Goal: Check status: Check status

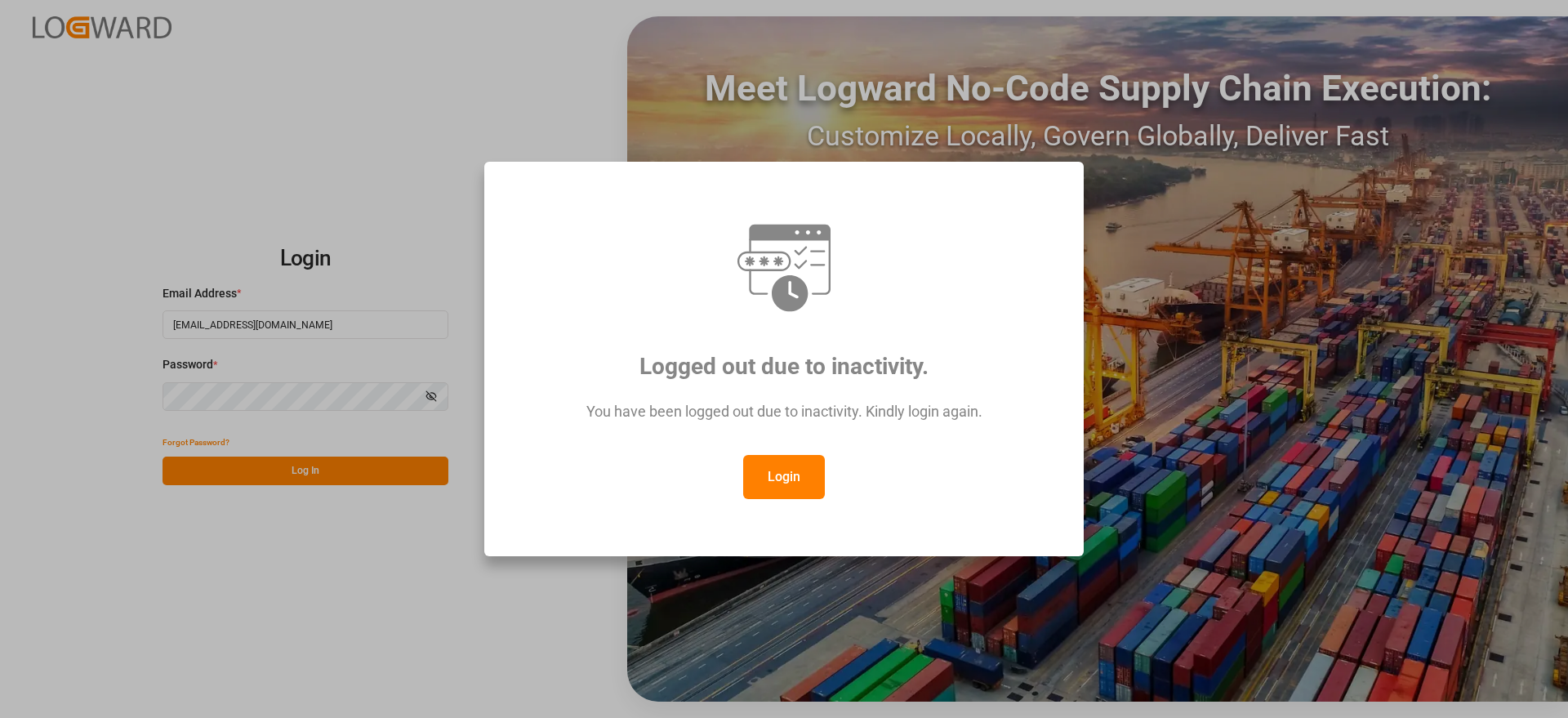
click at [797, 458] on button "Login" at bounding box center [784, 477] width 81 height 44
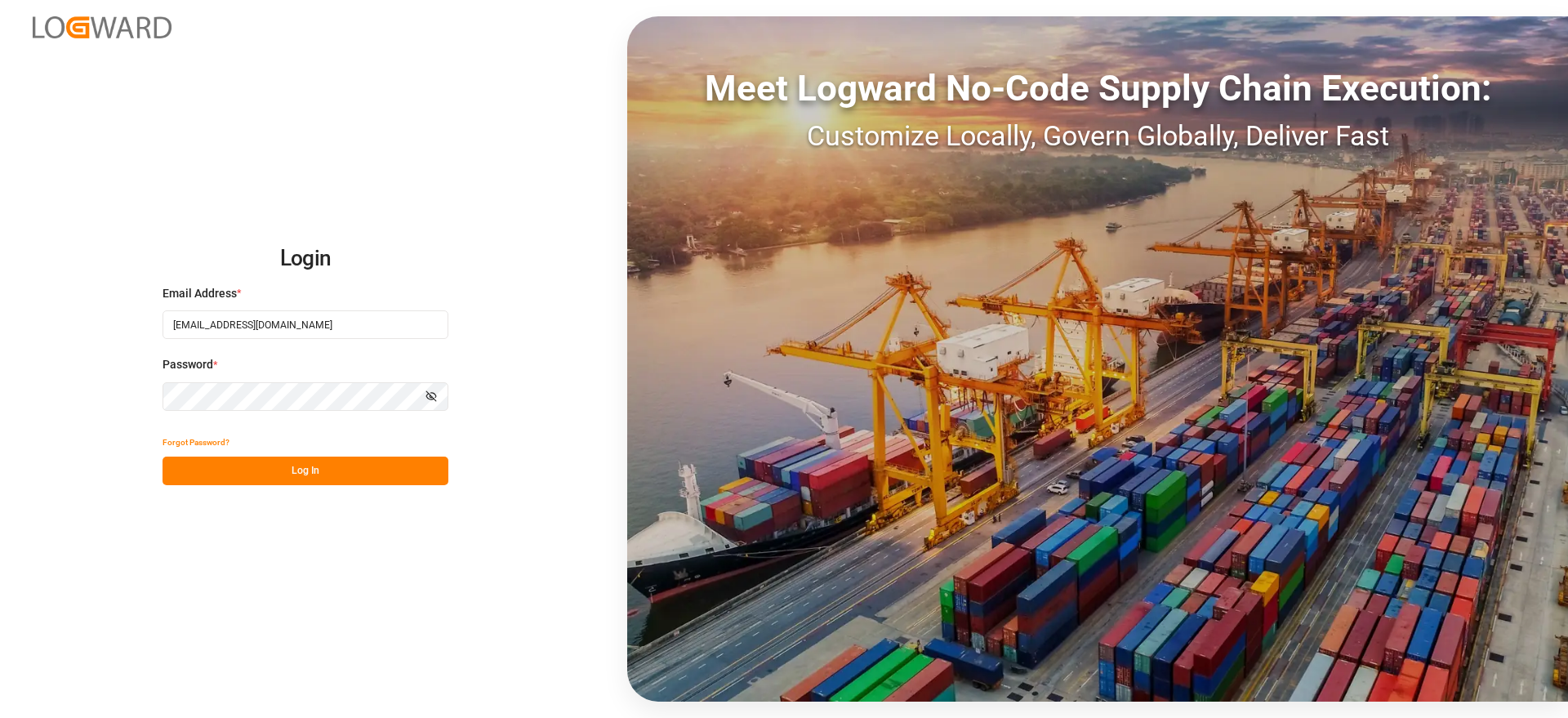
click at [347, 471] on button "Log In" at bounding box center [306, 471] width 286 height 29
drag, startPoint x: 1458, startPoint y: 385, endPoint x: 1312, endPoint y: 375, distance: 146.3
click at [1458, 385] on div "Meet Logward No-Code Supply Chain Execution: Customize Locally, Govern Globally…" at bounding box center [1097, 359] width 940 height 685
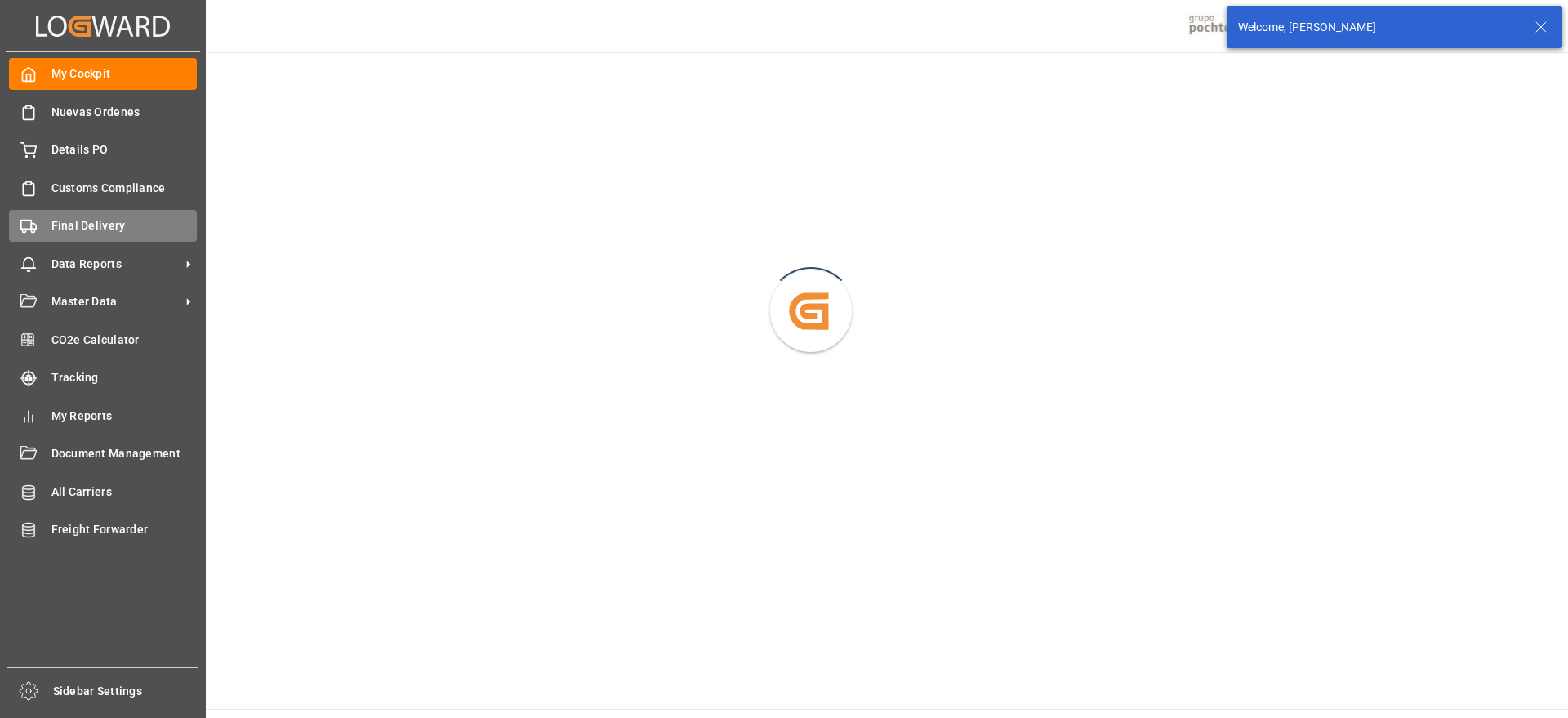
click at [94, 230] on span "Final Delivery" at bounding box center [125, 225] width 146 height 17
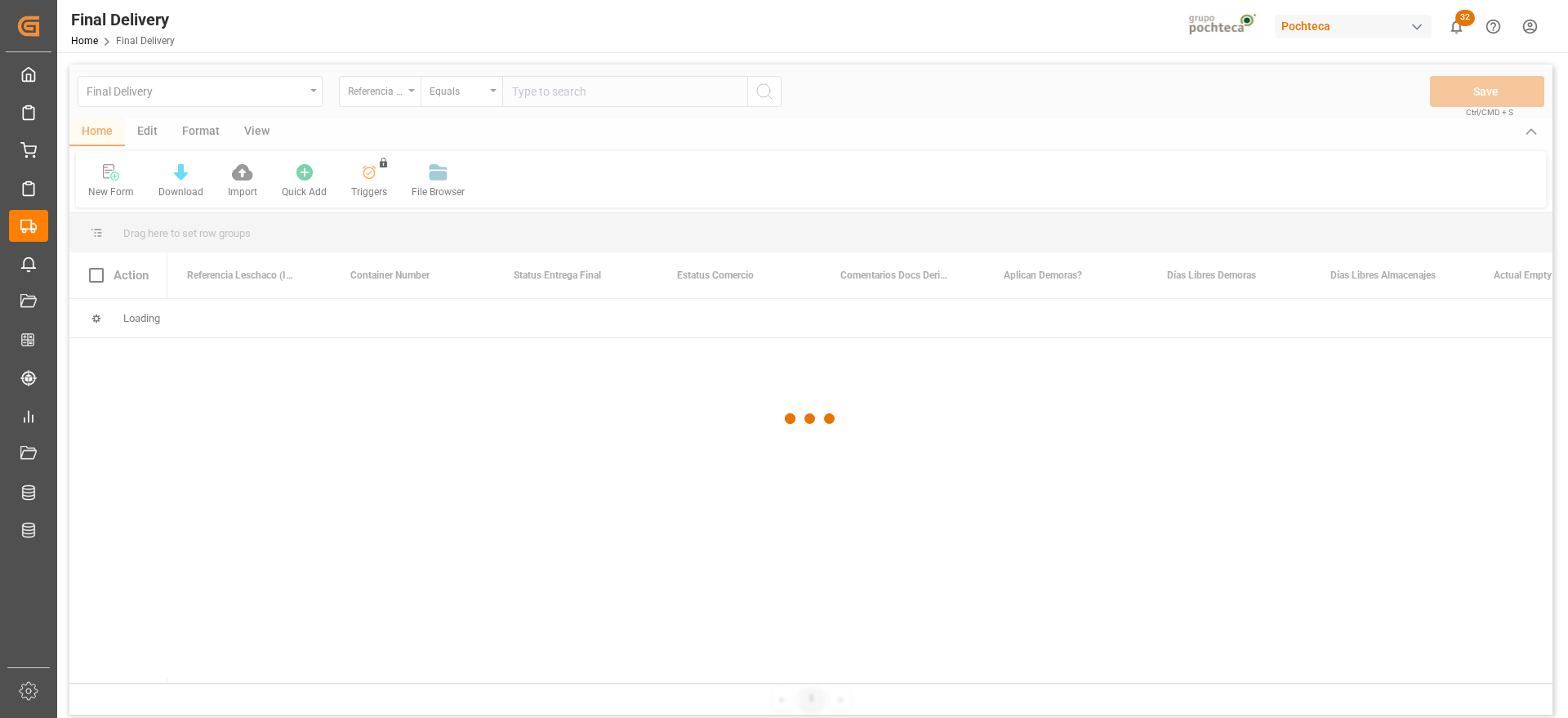
click at [197, 435] on div at bounding box center [811, 418] width 1483 height 708
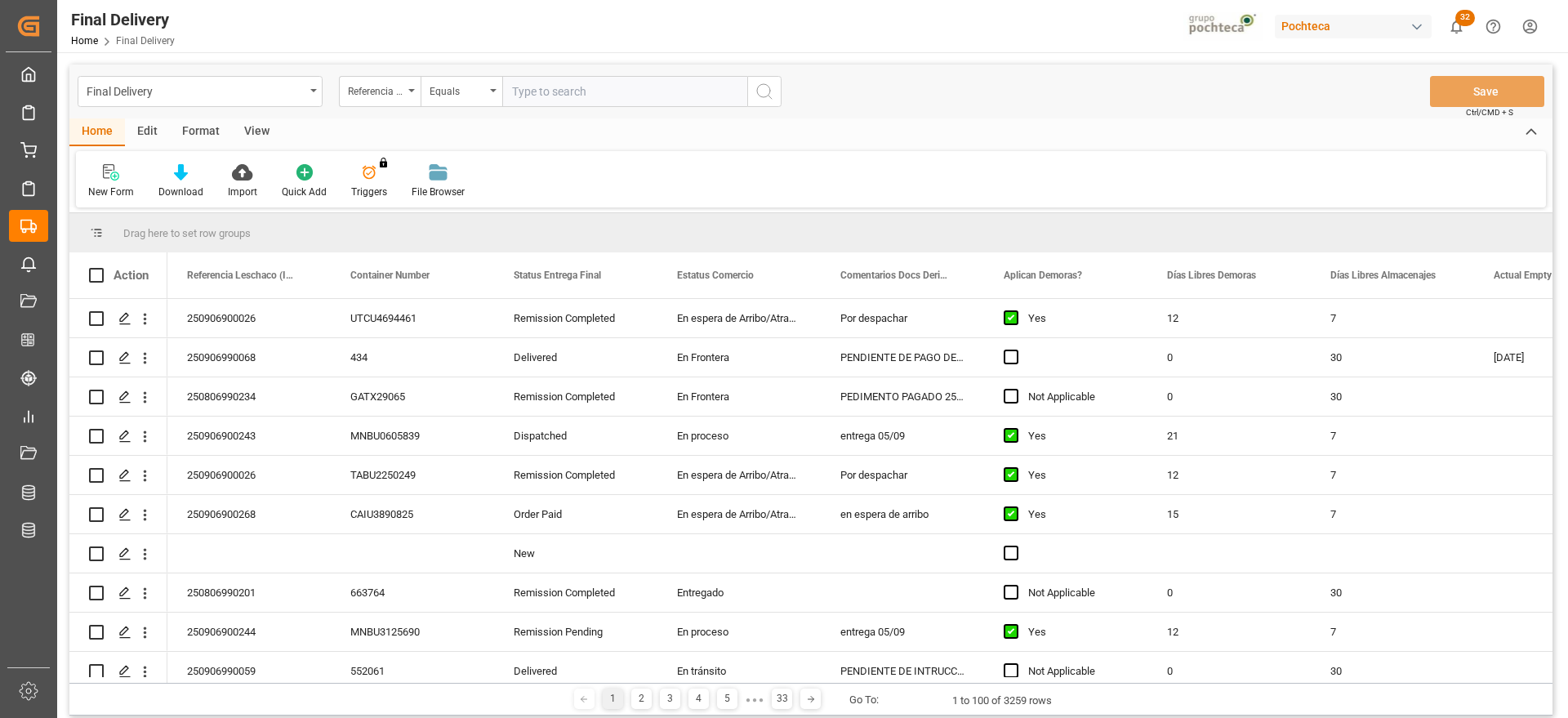
click at [1446, 164] on div "New Form Download Import Quick Add Triggers You do not have permission for Trig…" at bounding box center [810, 179] width 1469 height 56
click at [544, 90] on input "text" at bounding box center [624, 91] width 245 height 31
paste input "250906900467"
type input "250906900467"
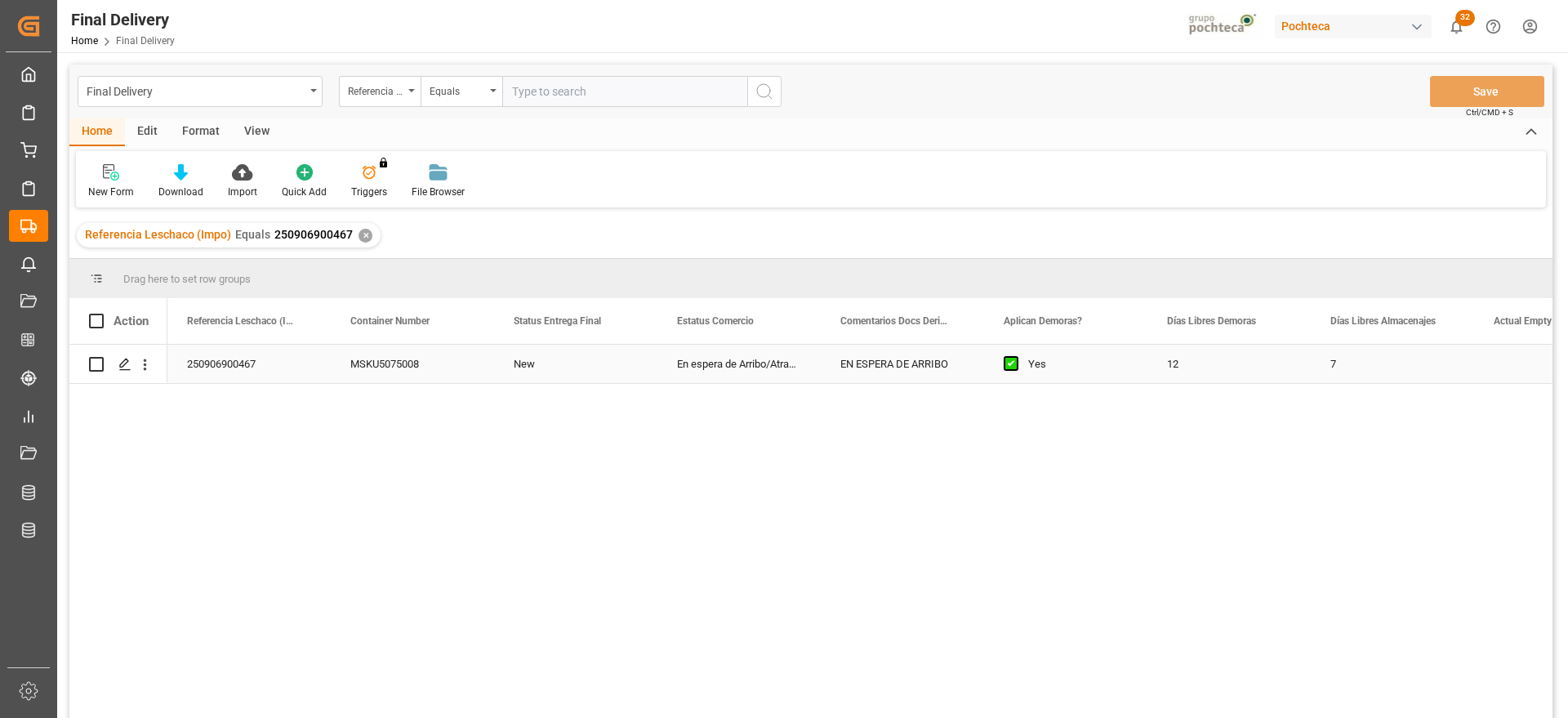
click at [798, 364] on div "En espera de Arribo/Atraque" at bounding box center [739, 364] width 164 height 38
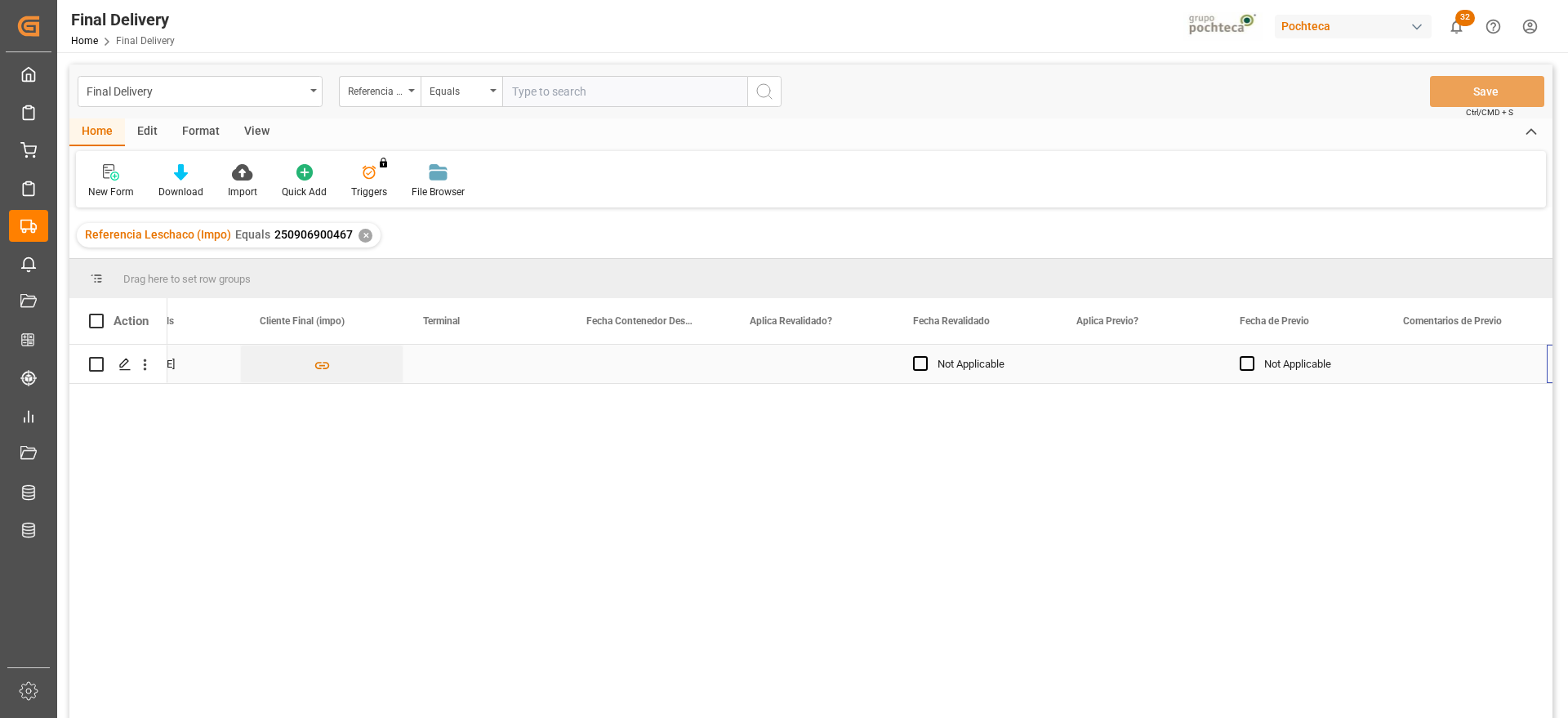
scroll to position [0, 2050]
click at [950, 364] on div "Press SPACE to select this row." at bounding box center [975, 364] width 164 height 38
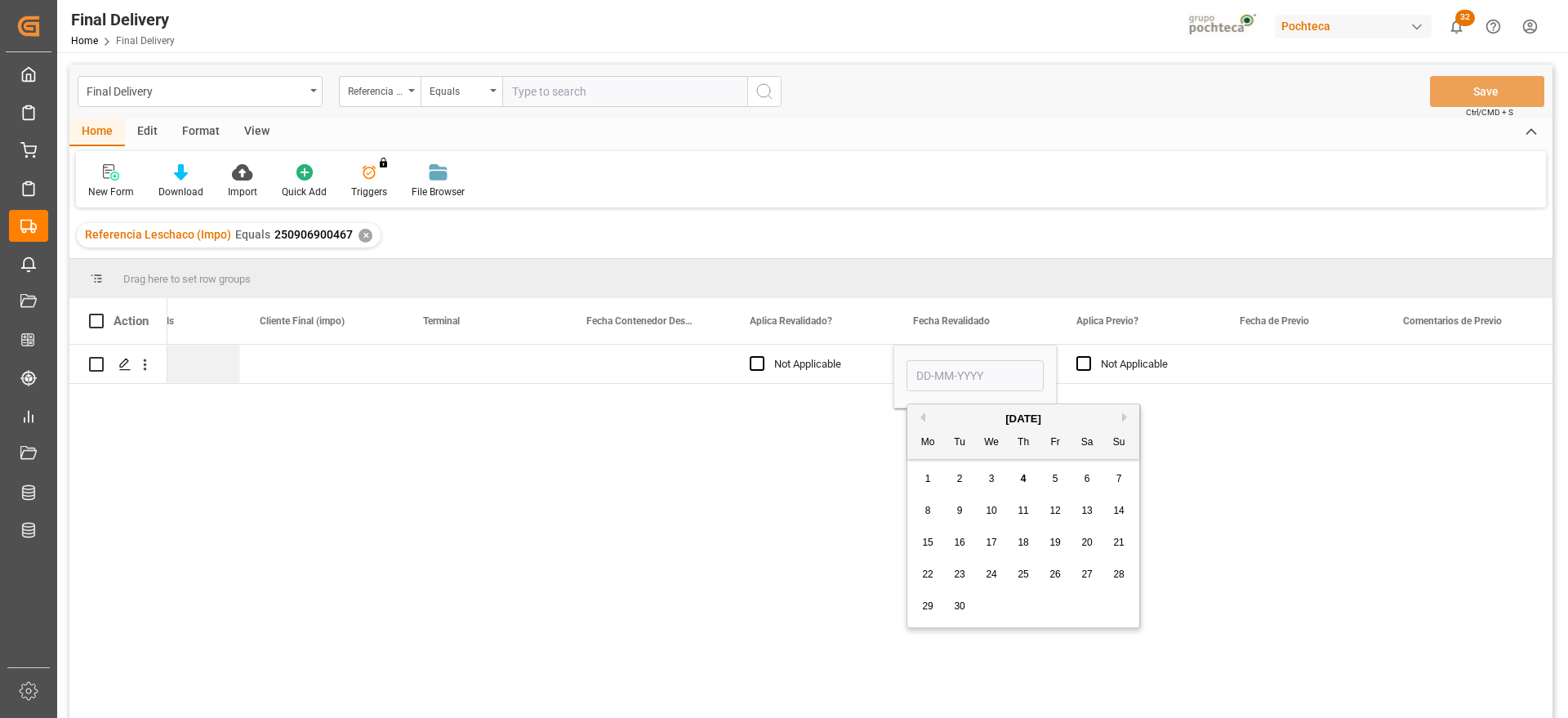
click at [1023, 476] on span "4" at bounding box center [1024, 478] width 5 height 12
type input "[DATE]"
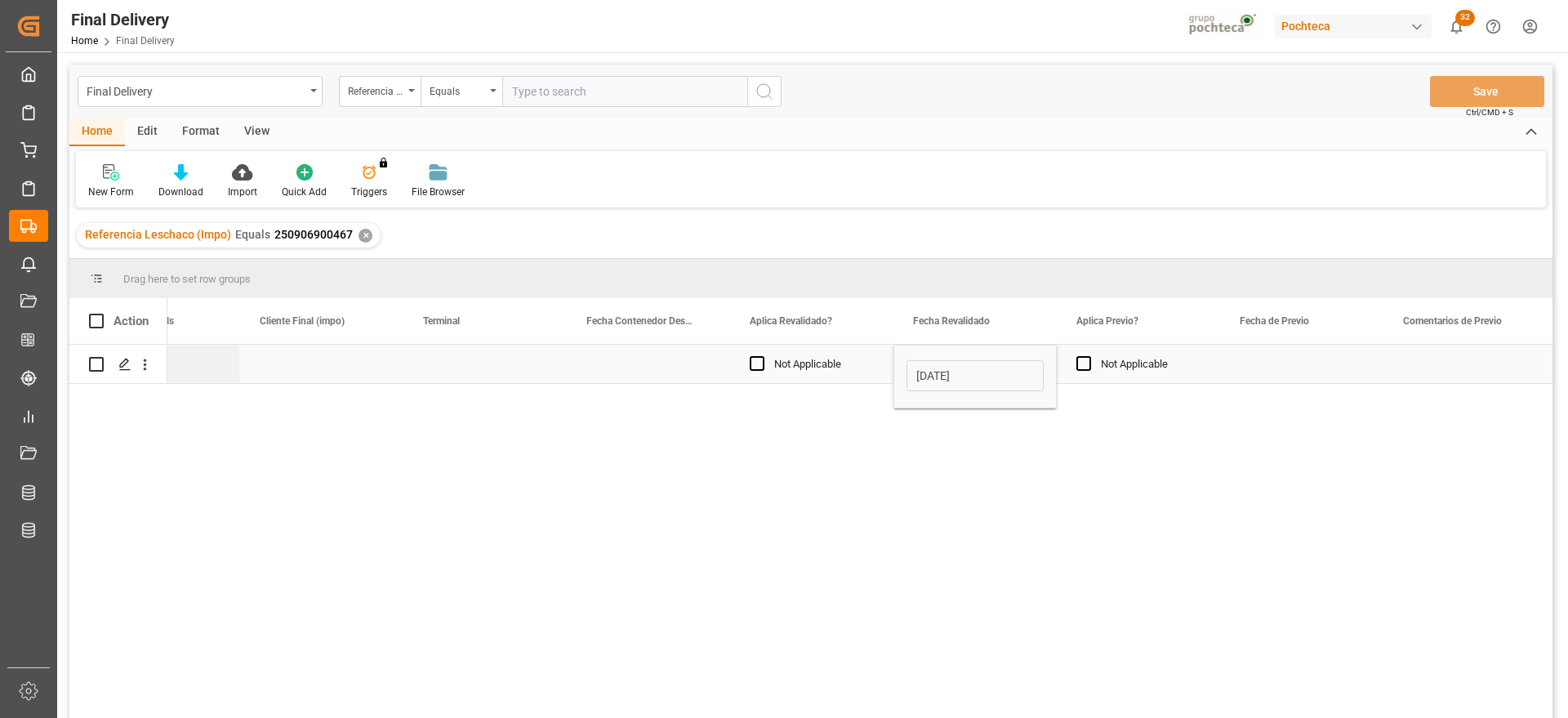
click at [1295, 366] on div "Press SPACE to select this row." at bounding box center [1301, 364] width 164 height 38
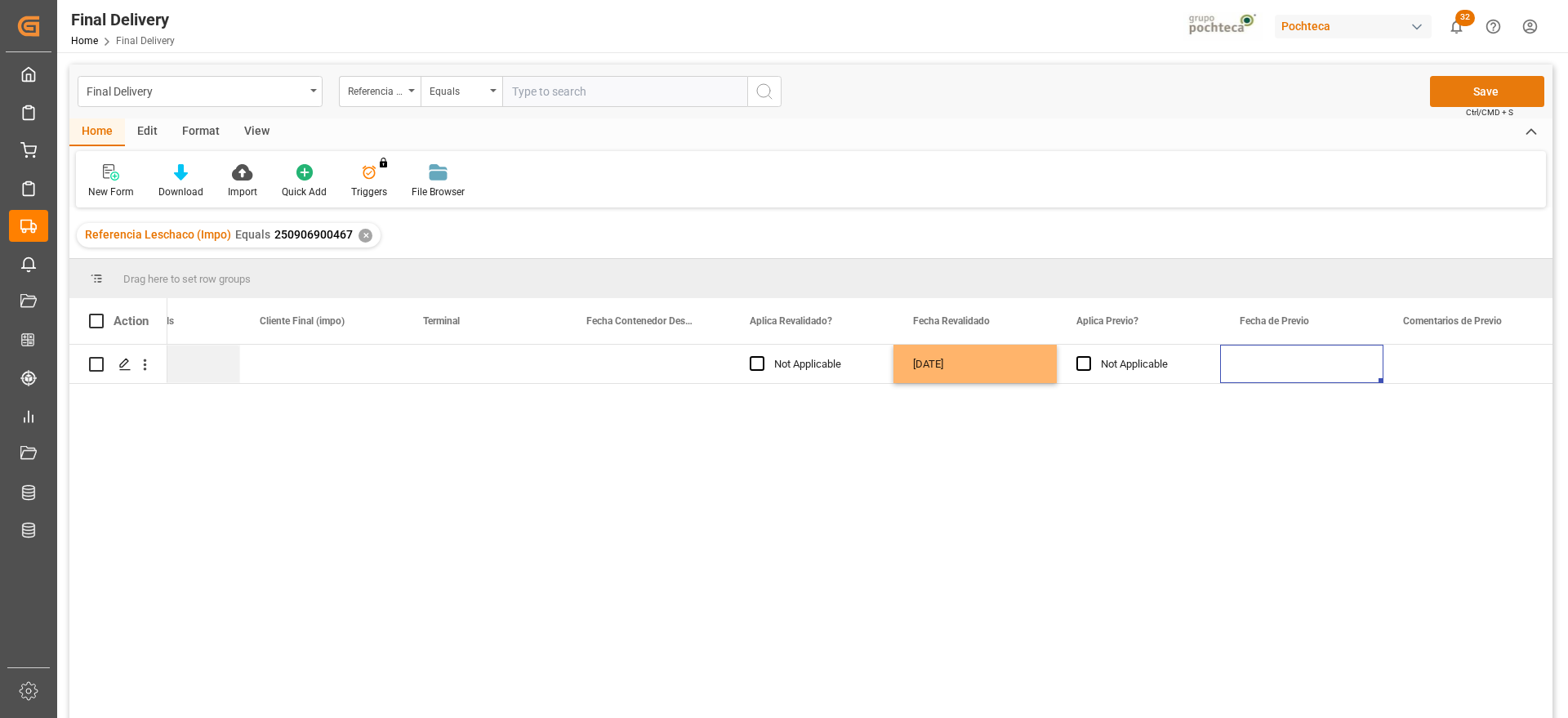
click at [1476, 89] on button "Save" at bounding box center [1487, 91] width 114 height 31
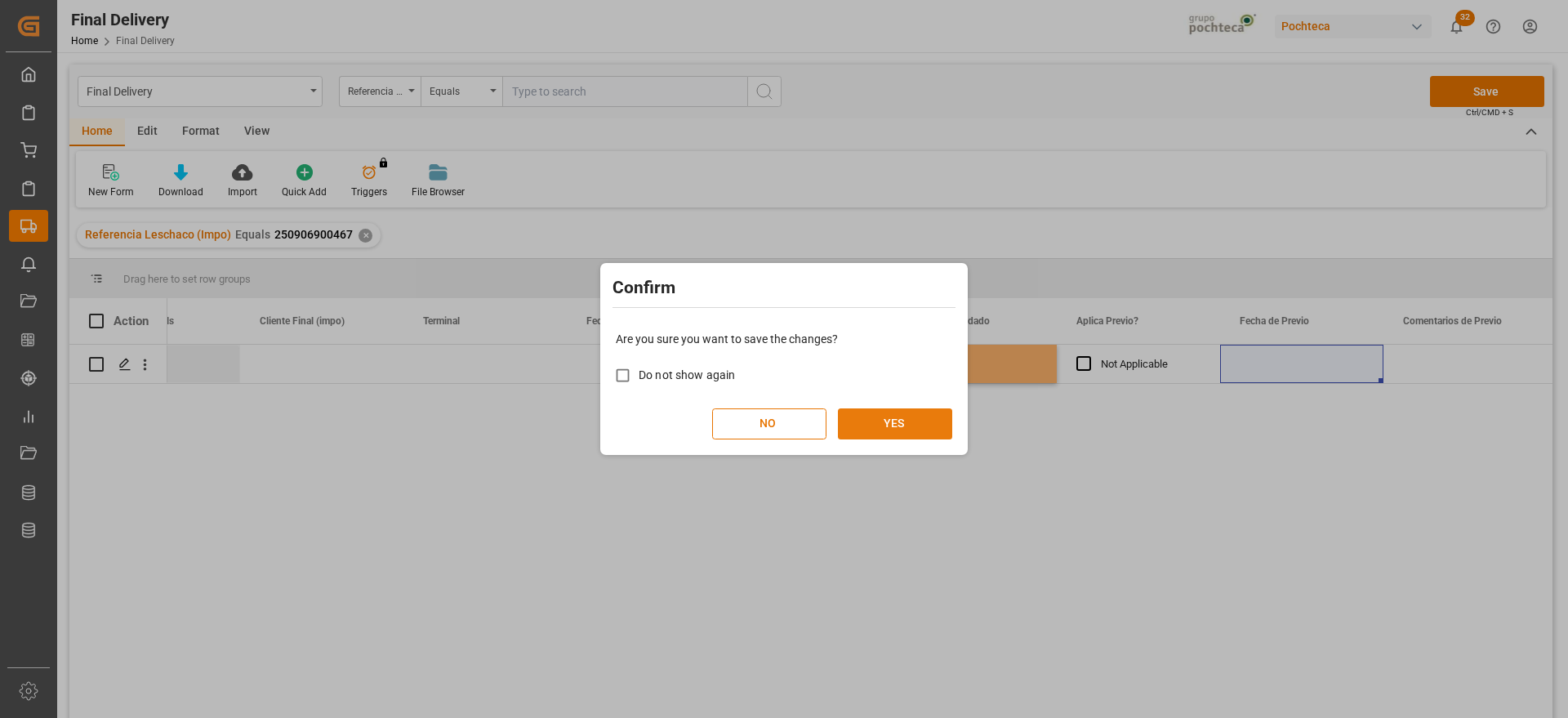
click at [888, 422] on button "YES" at bounding box center [894, 423] width 114 height 31
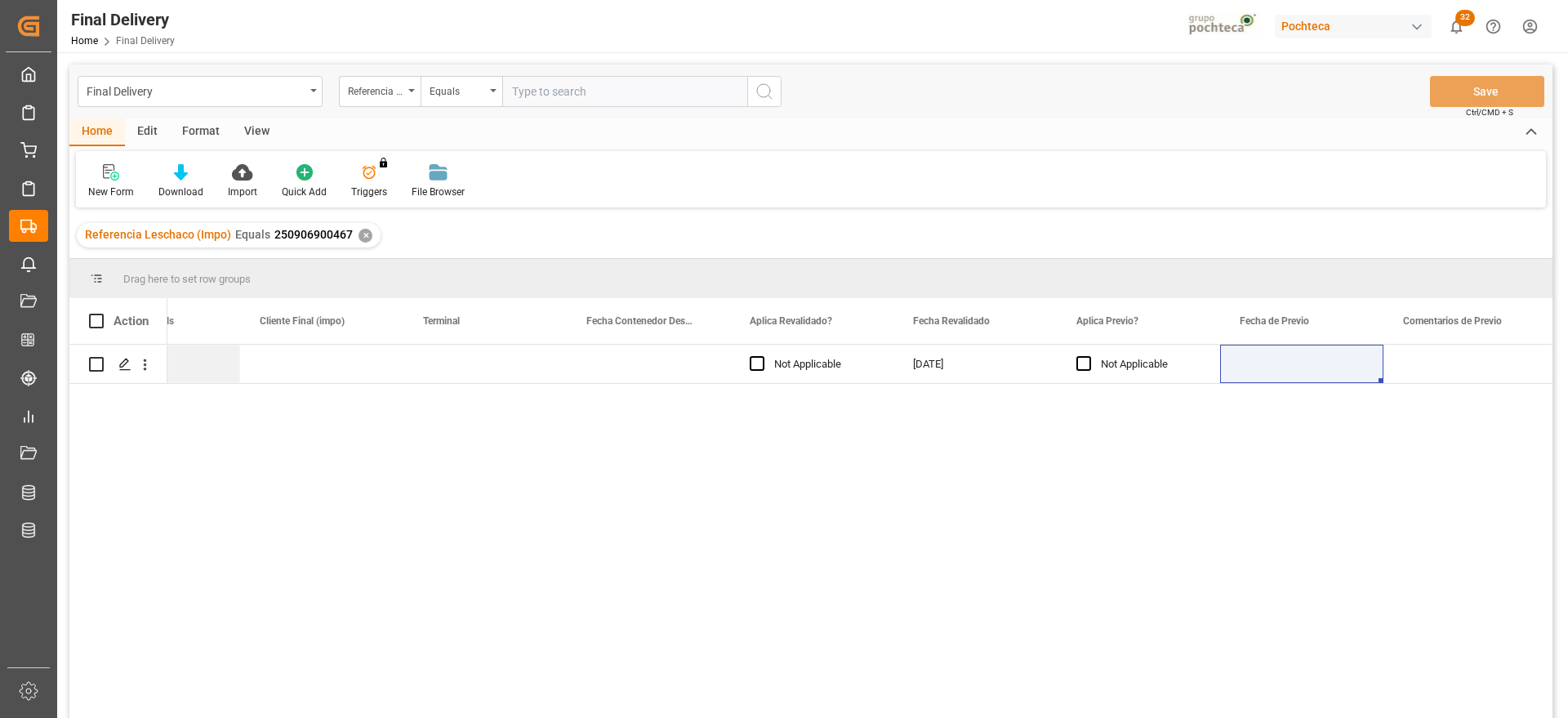
click at [359, 240] on div "✕" at bounding box center [364, 235] width 14 height 14
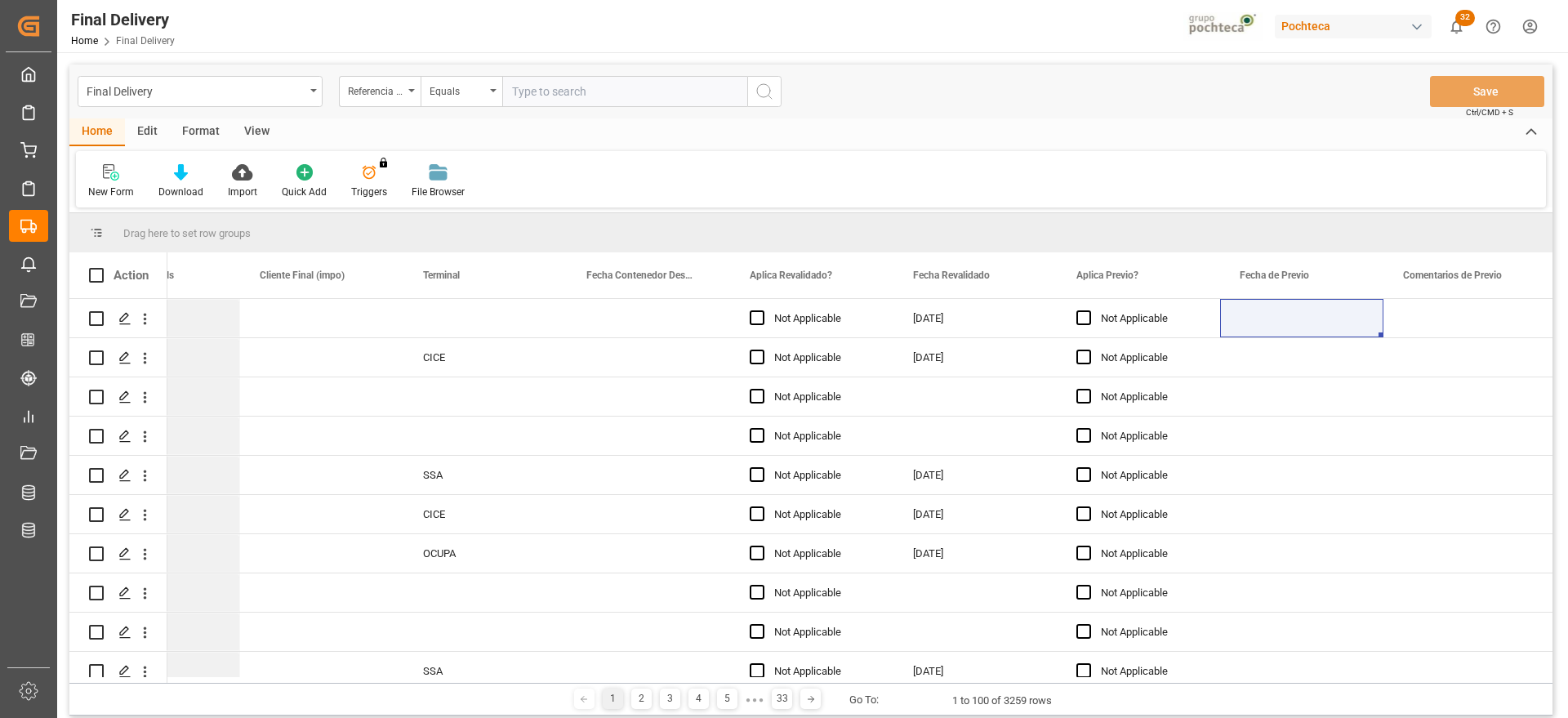
click at [590, 95] on input "text" at bounding box center [624, 91] width 245 height 31
paste input "250906900071"
type input "250906900071"
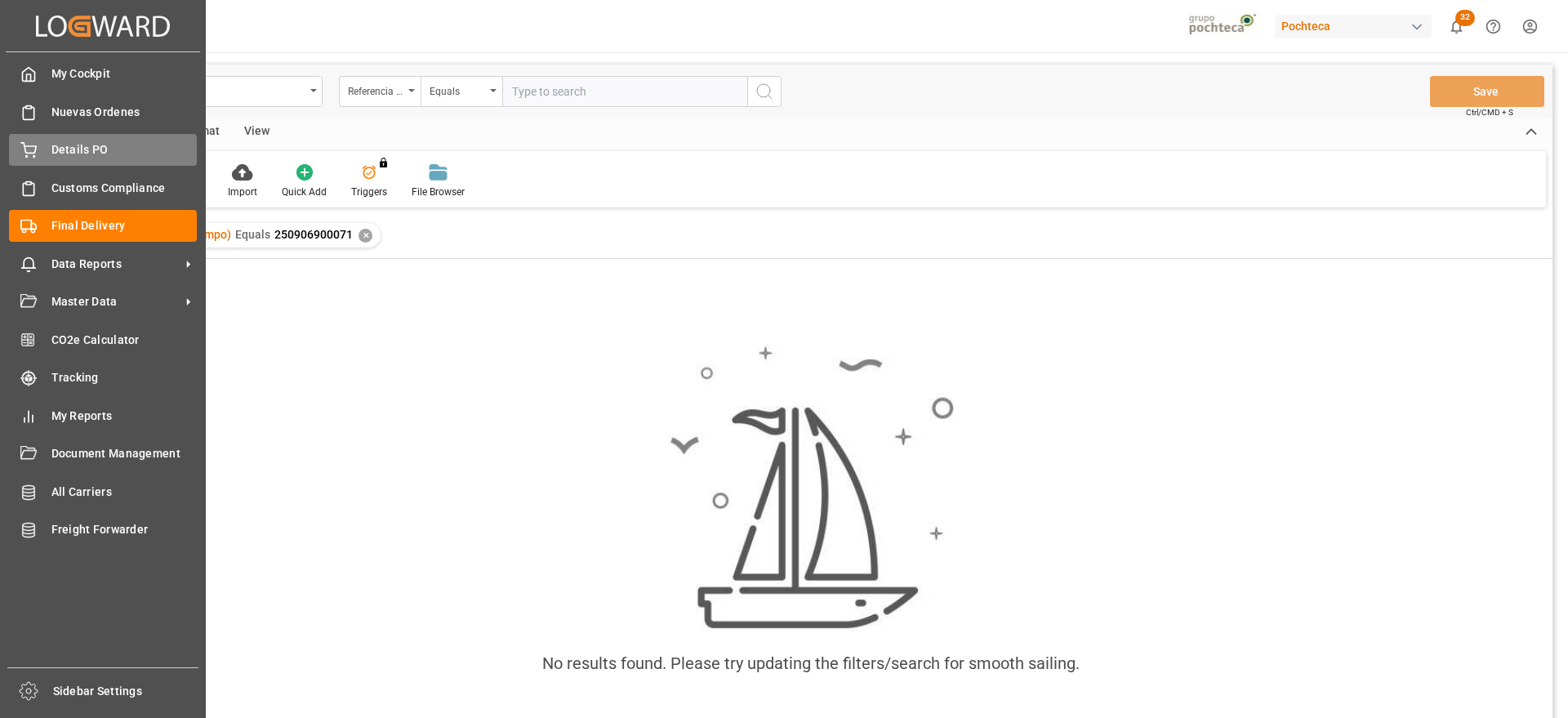
click at [30, 155] on icon at bounding box center [29, 150] width 16 height 16
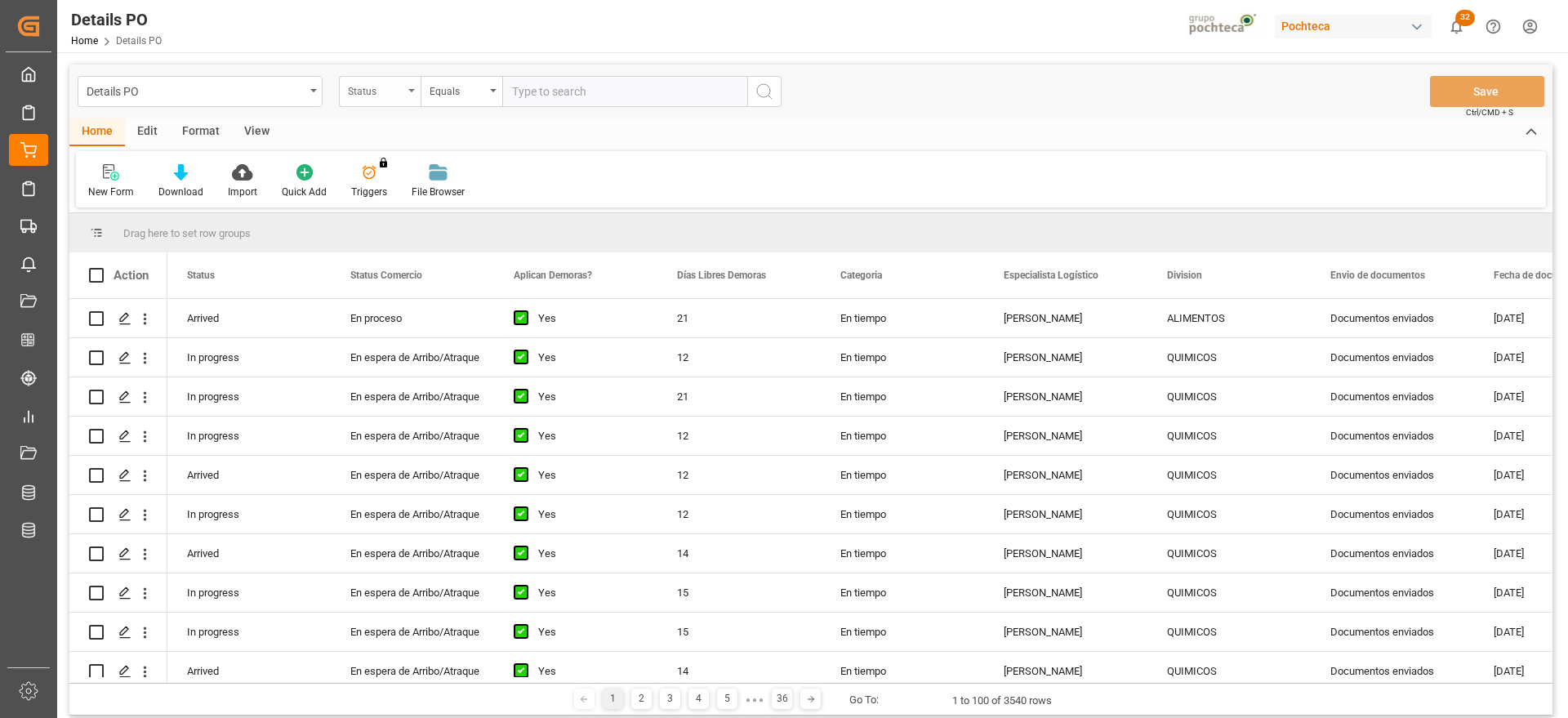
click at [397, 89] on div "Status" at bounding box center [375, 89] width 55 height 19
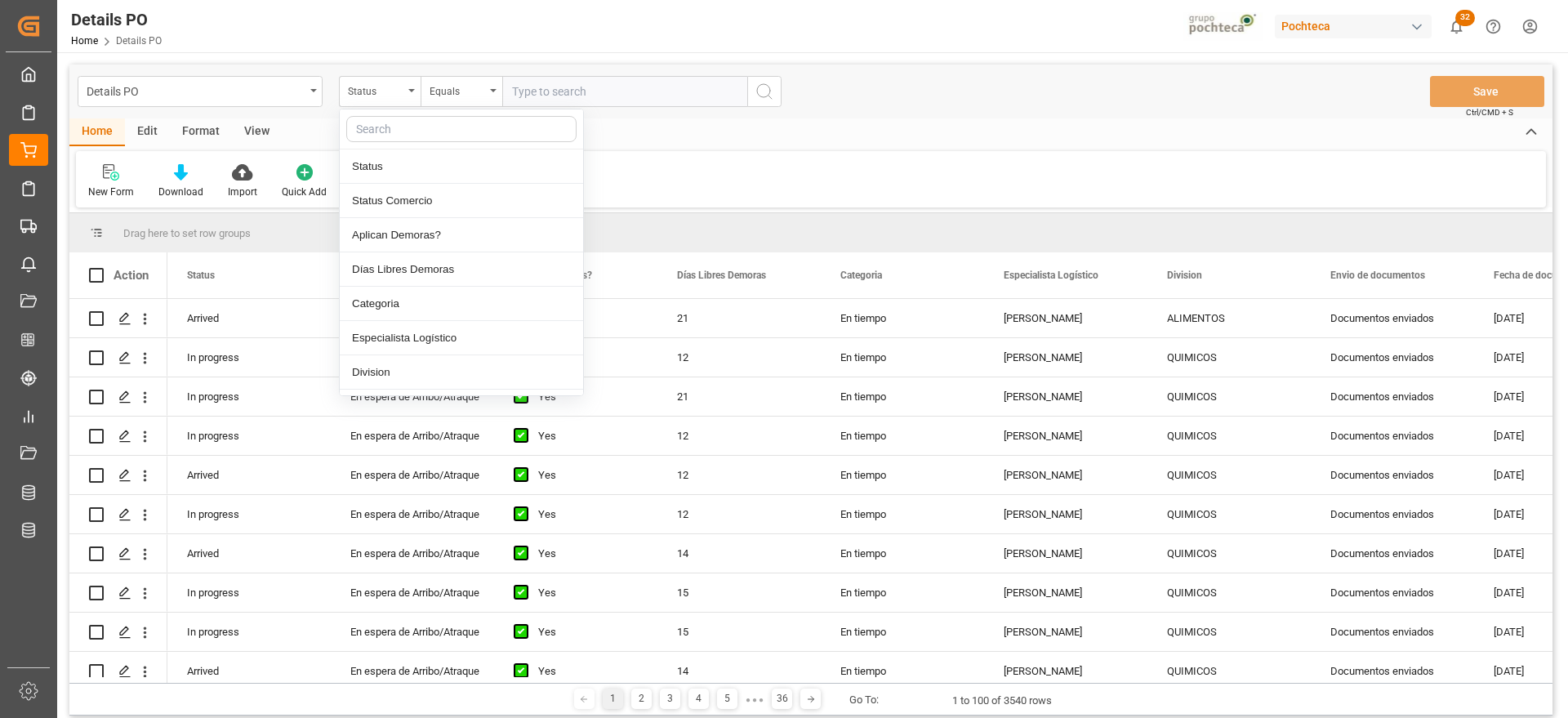
click at [411, 130] on input "text" at bounding box center [461, 128] width 231 height 26
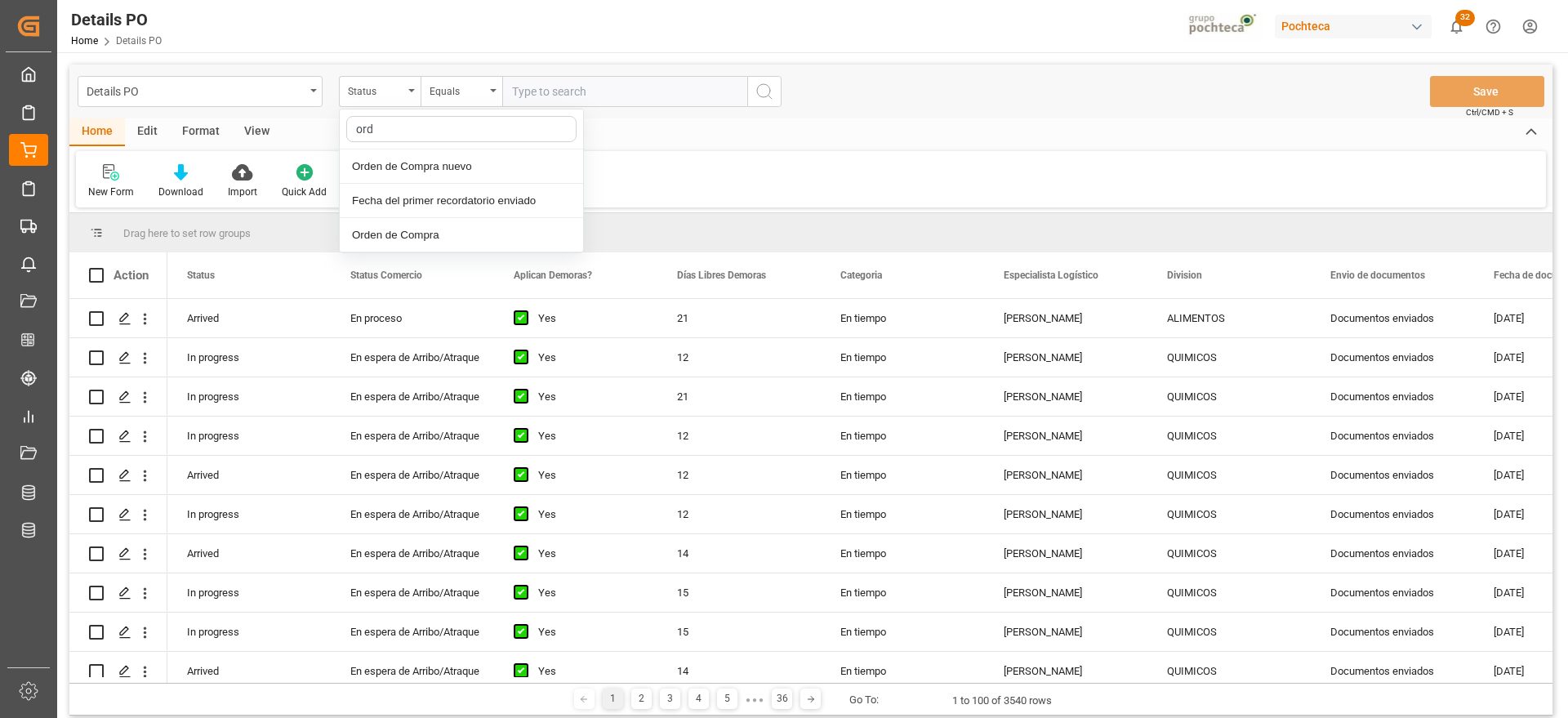
type input "orde"
click at [418, 168] on div "Orden de Compra nuevo" at bounding box center [461, 166] width 243 height 34
click at [543, 88] on input "text" at bounding box center [624, 91] width 245 height 31
paste input "5000306282"
type input "5000306282"
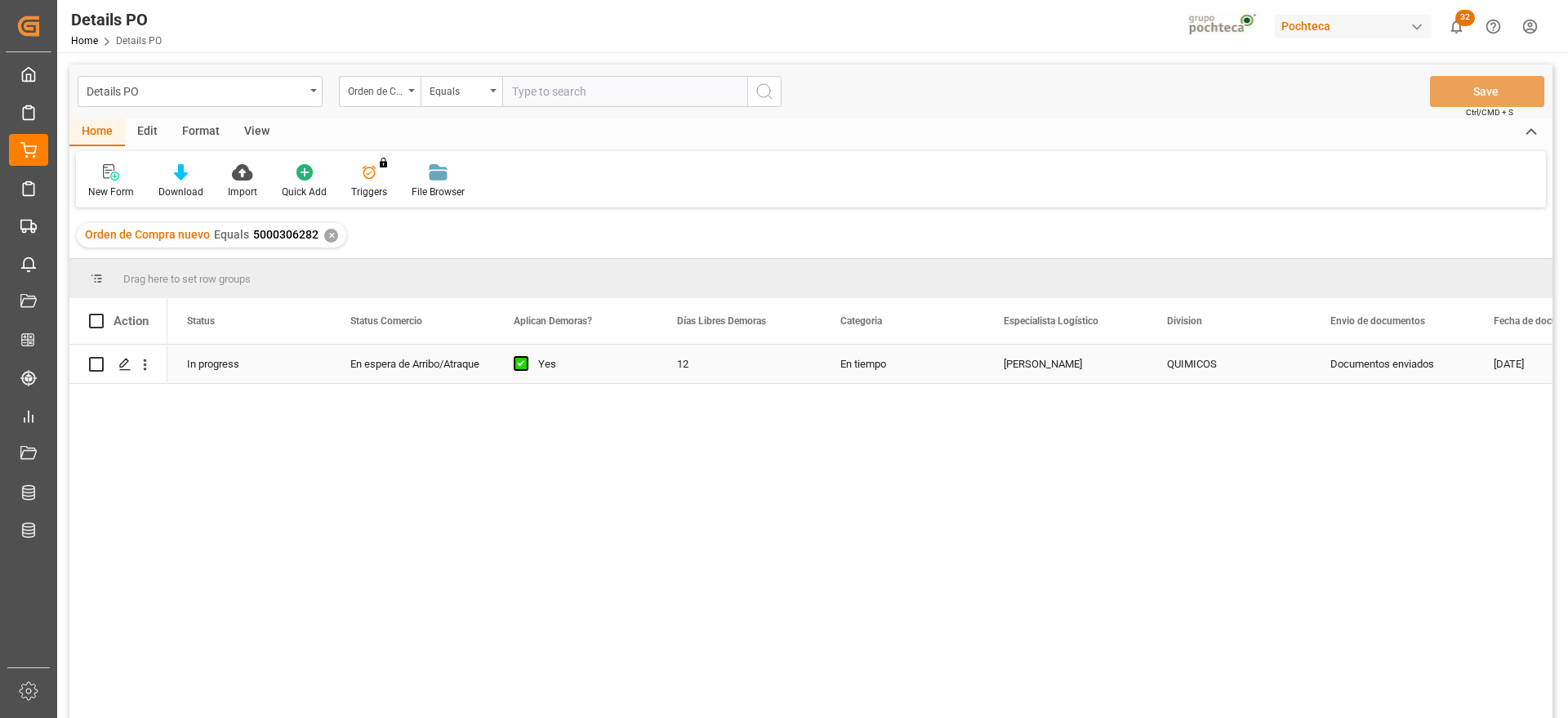
click at [384, 358] on div "En espera de Arribo/Atraque" at bounding box center [411, 364] width 124 height 38
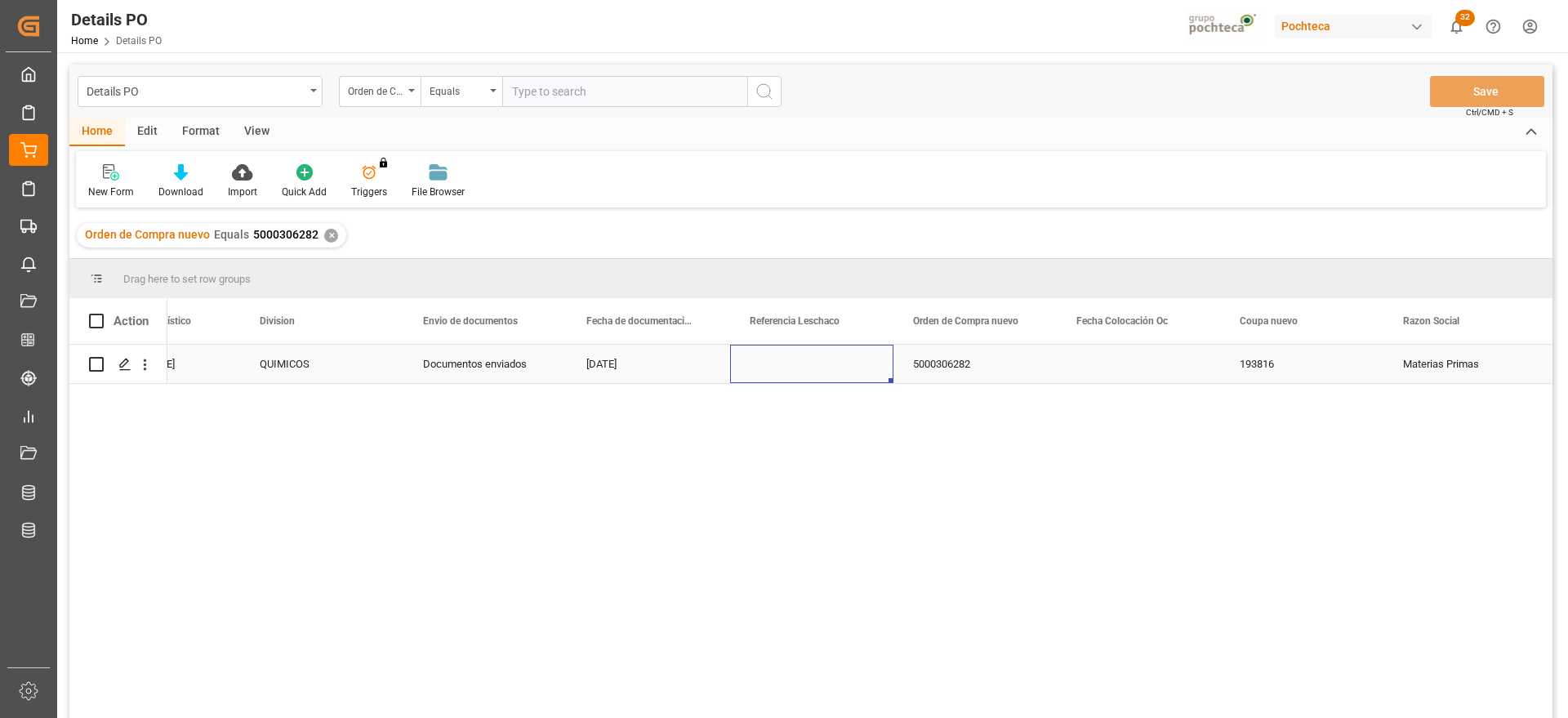
click at [828, 362] on div "Press SPACE to select this row." at bounding box center [811, 364] width 164 height 38
click at [789, 365] on input "Press SPACE to select this row." at bounding box center [812, 373] width 137 height 31
paste input "250906900071"
type input "250906900071"
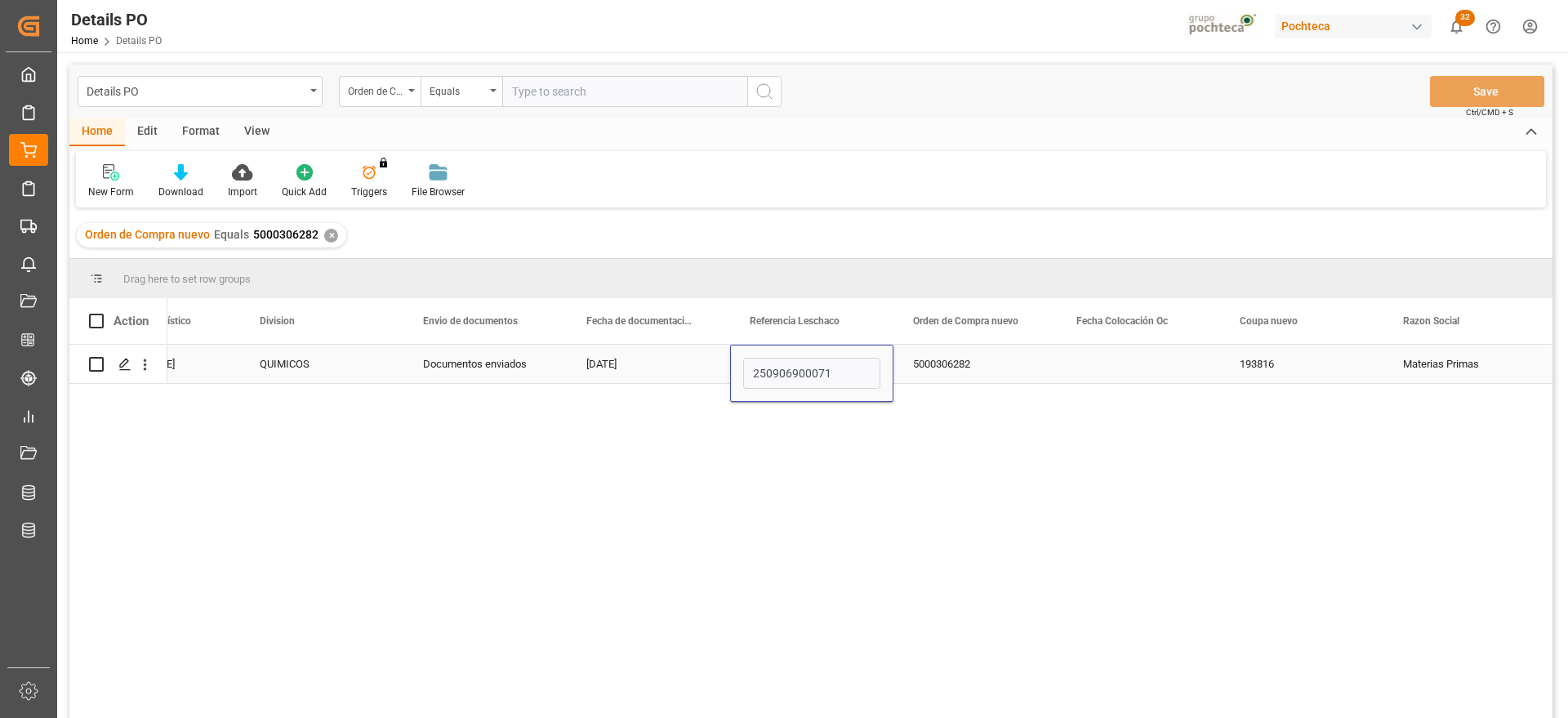
click at [946, 363] on div "5000306282" at bounding box center [975, 364] width 164 height 38
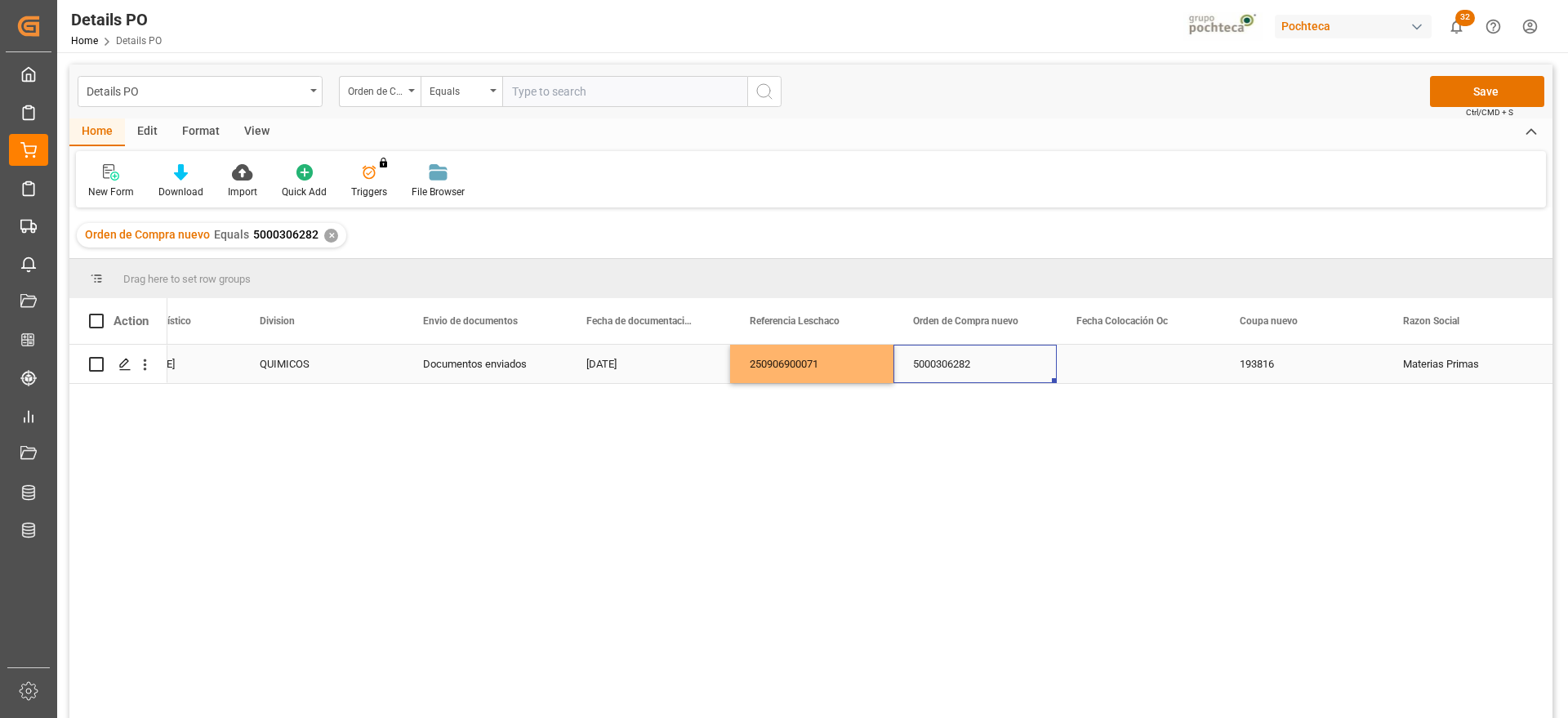
click at [1145, 360] on div "Press SPACE to select this row." at bounding box center [1138, 364] width 164 height 38
click at [1495, 93] on button "Save" at bounding box center [1487, 91] width 114 height 31
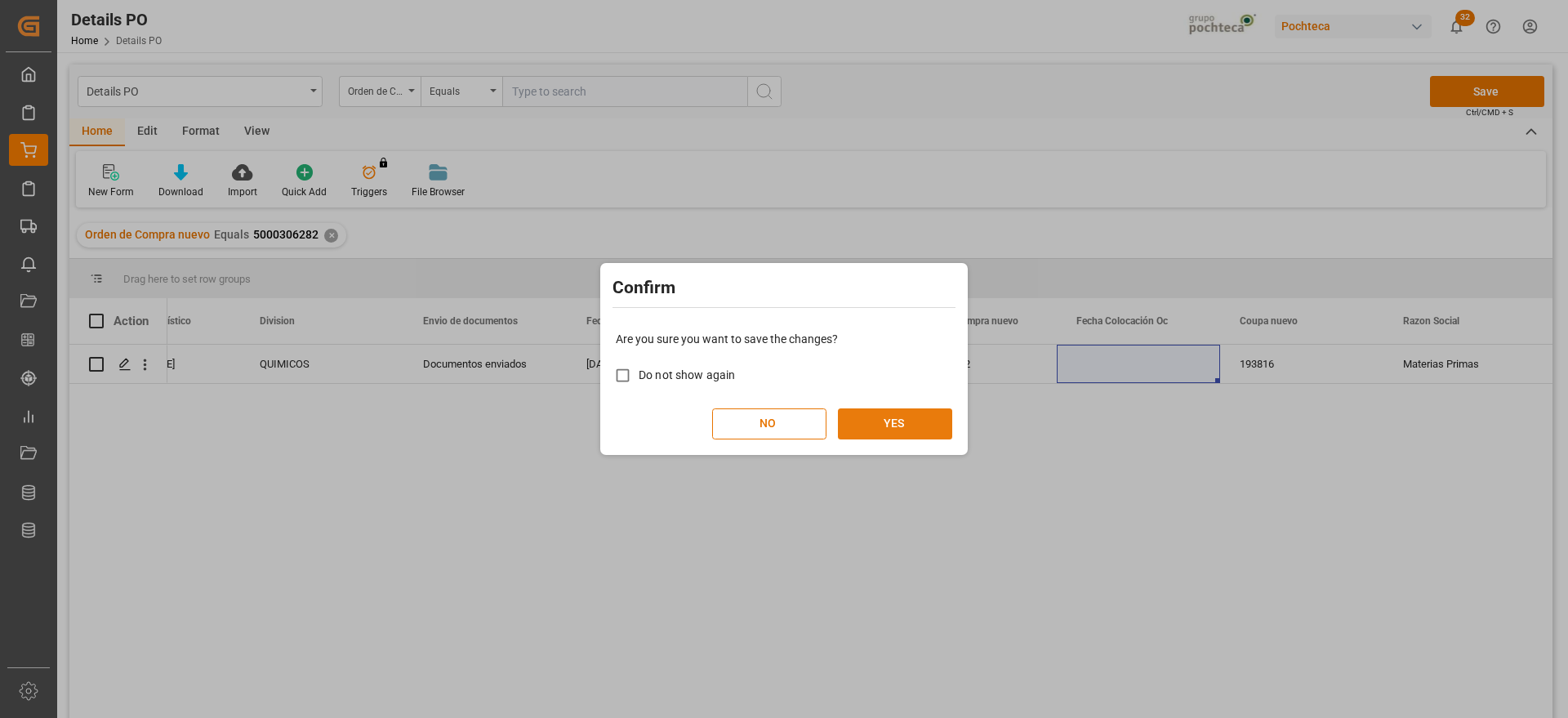
click at [878, 421] on button "YES" at bounding box center [894, 423] width 114 height 31
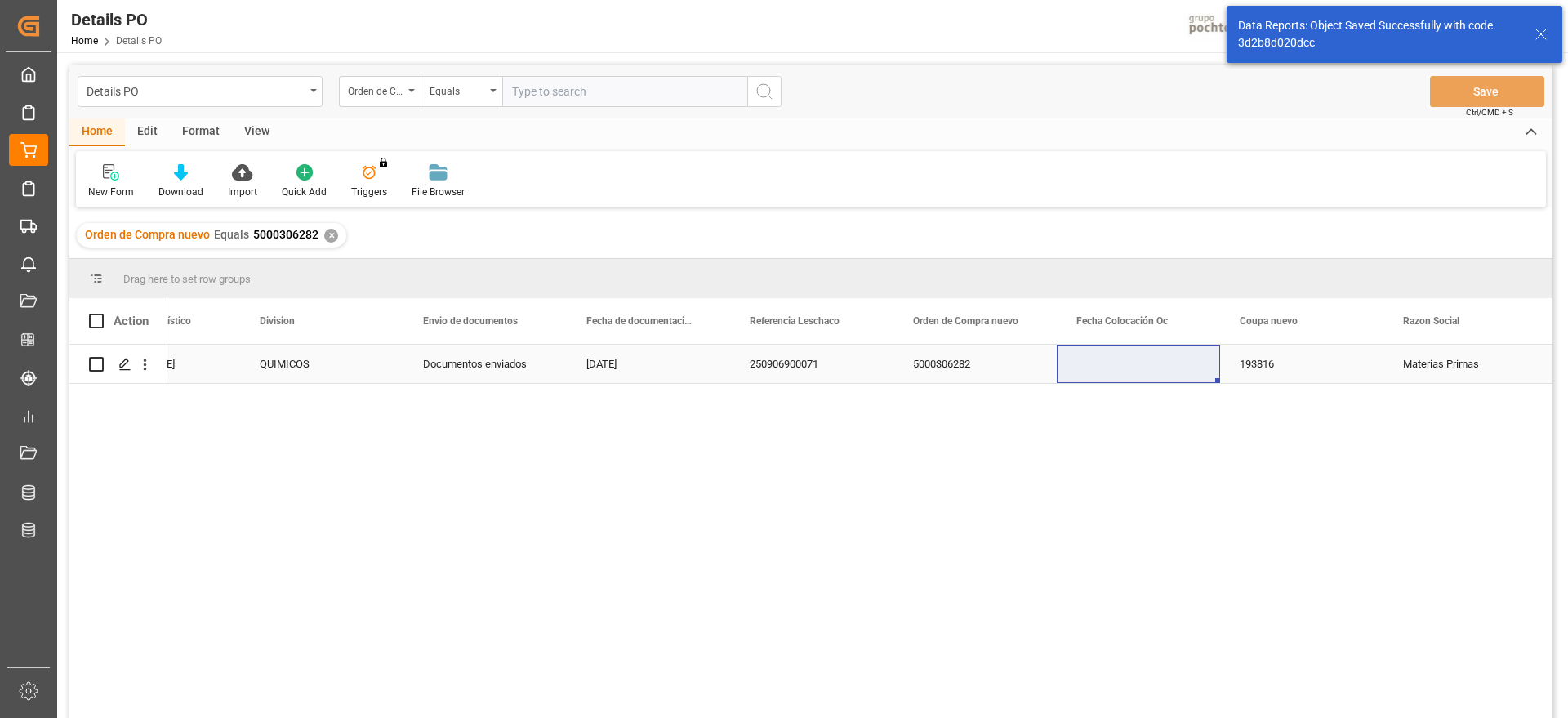
click at [921, 369] on div "5000306282" at bounding box center [975, 364] width 164 height 38
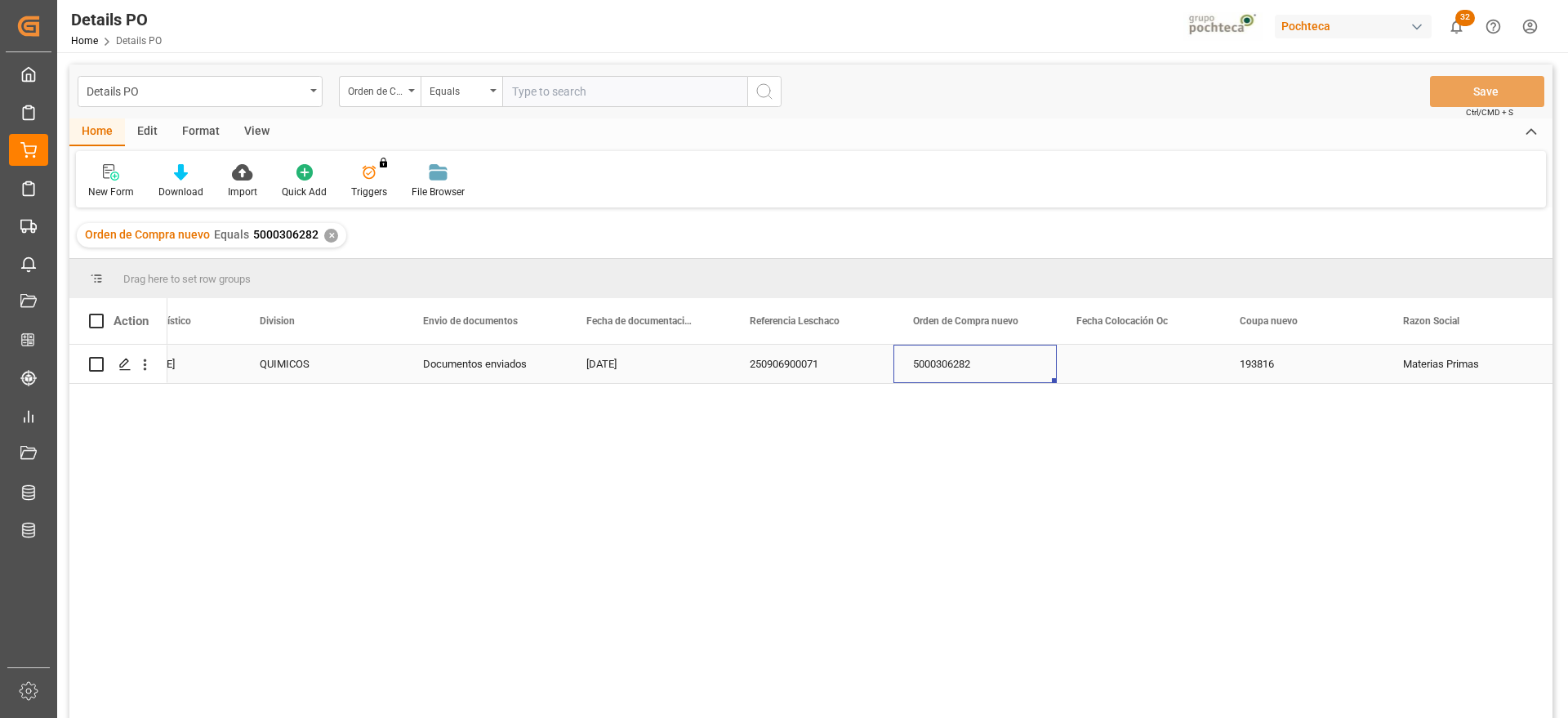
click at [777, 364] on div "250906900071" at bounding box center [811, 364] width 164 height 38
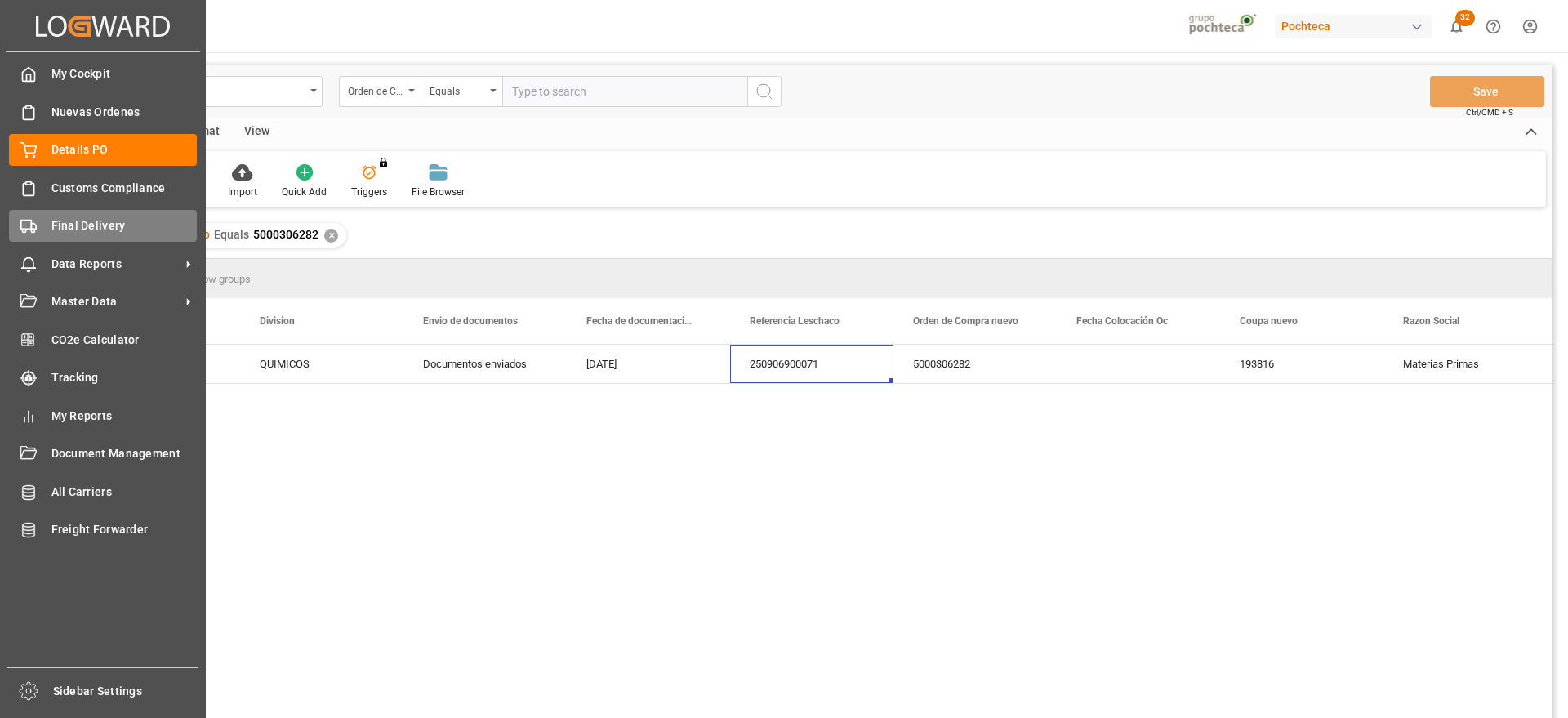
click at [66, 223] on span "Final Delivery" at bounding box center [125, 225] width 146 height 17
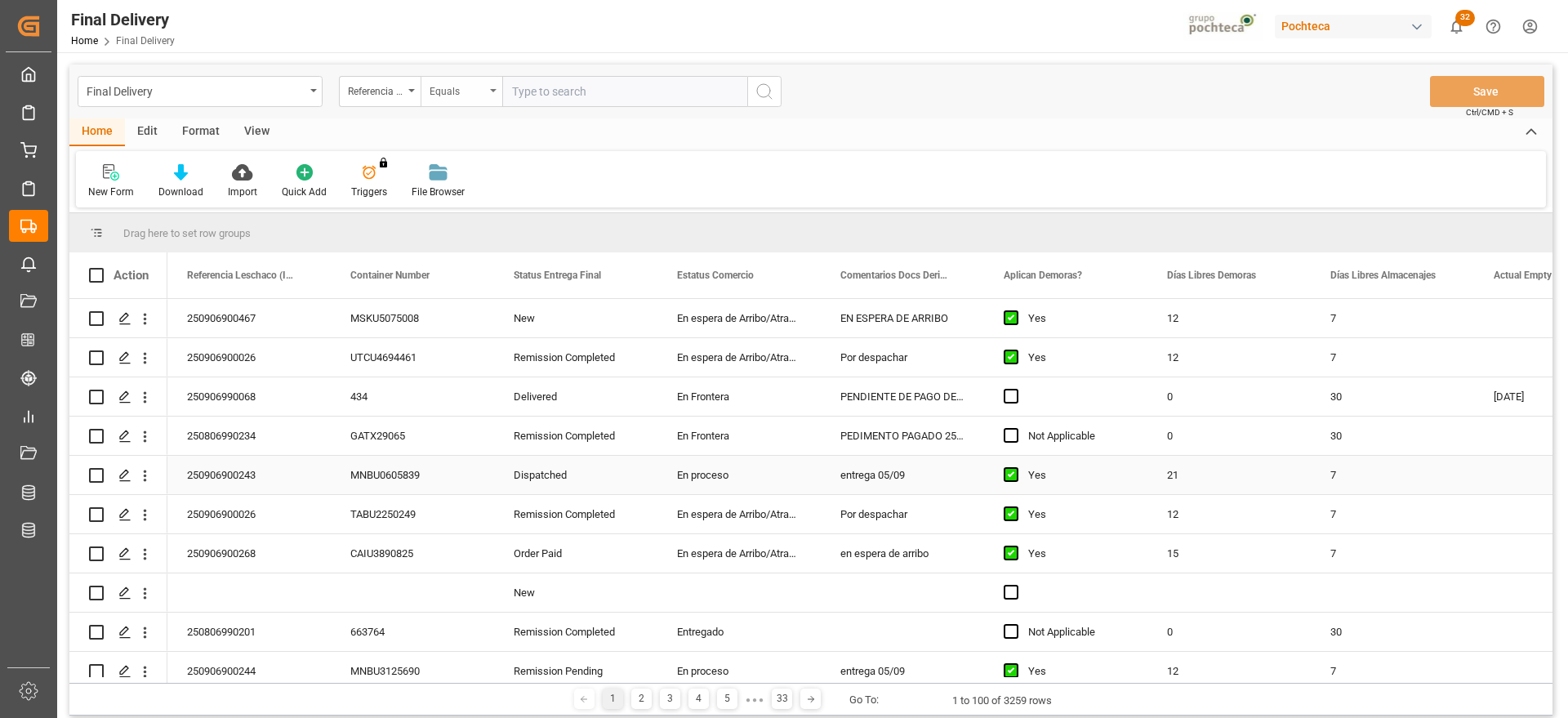
click at [1427, 476] on div "7" at bounding box center [1392, 475] width 164 height 38
click at [535, 85] on input "text" at bounding box center [624, 91] width 245 height 31
paste input "250906900071"
type input "250906900071"
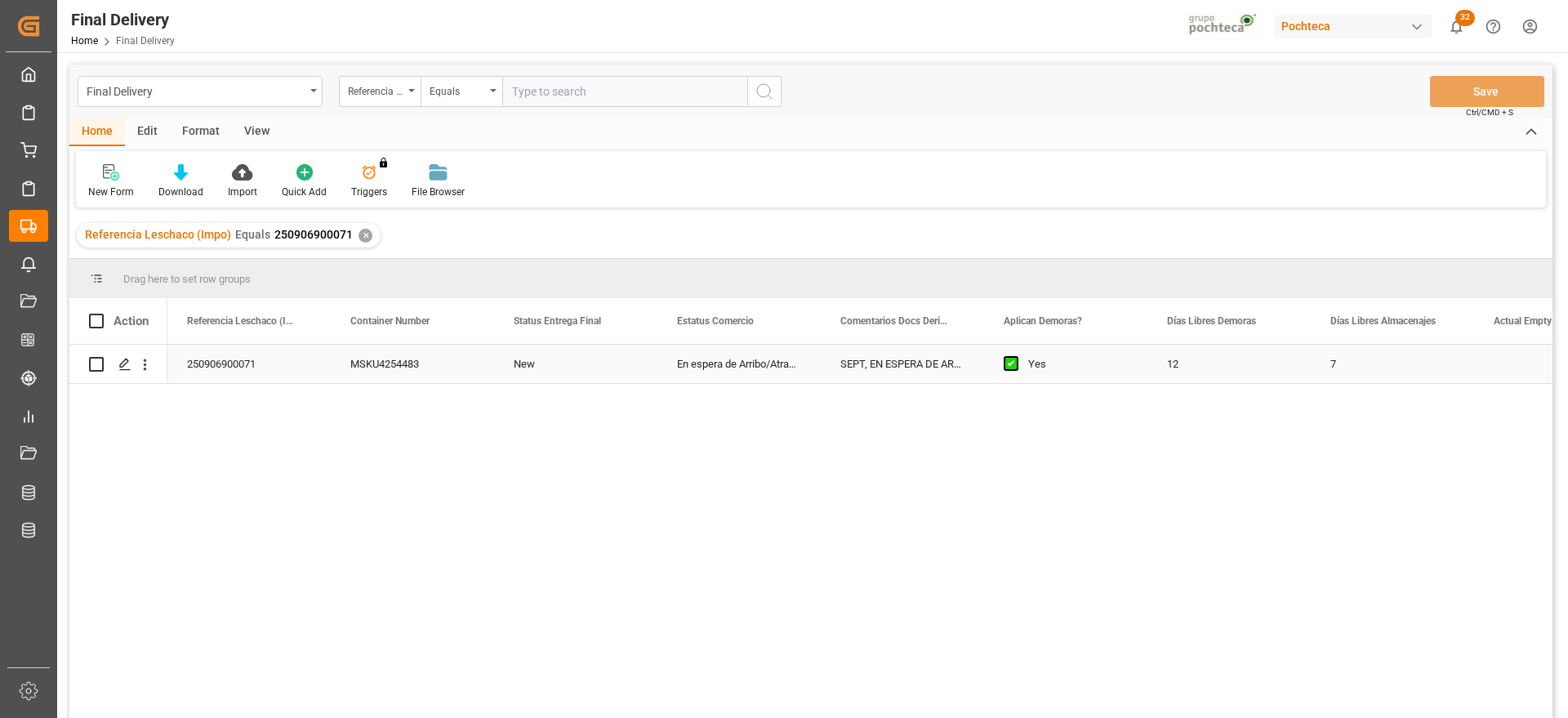
click at [573, 364] on div "New" at bounding box center [575, 364] width 164 height 38
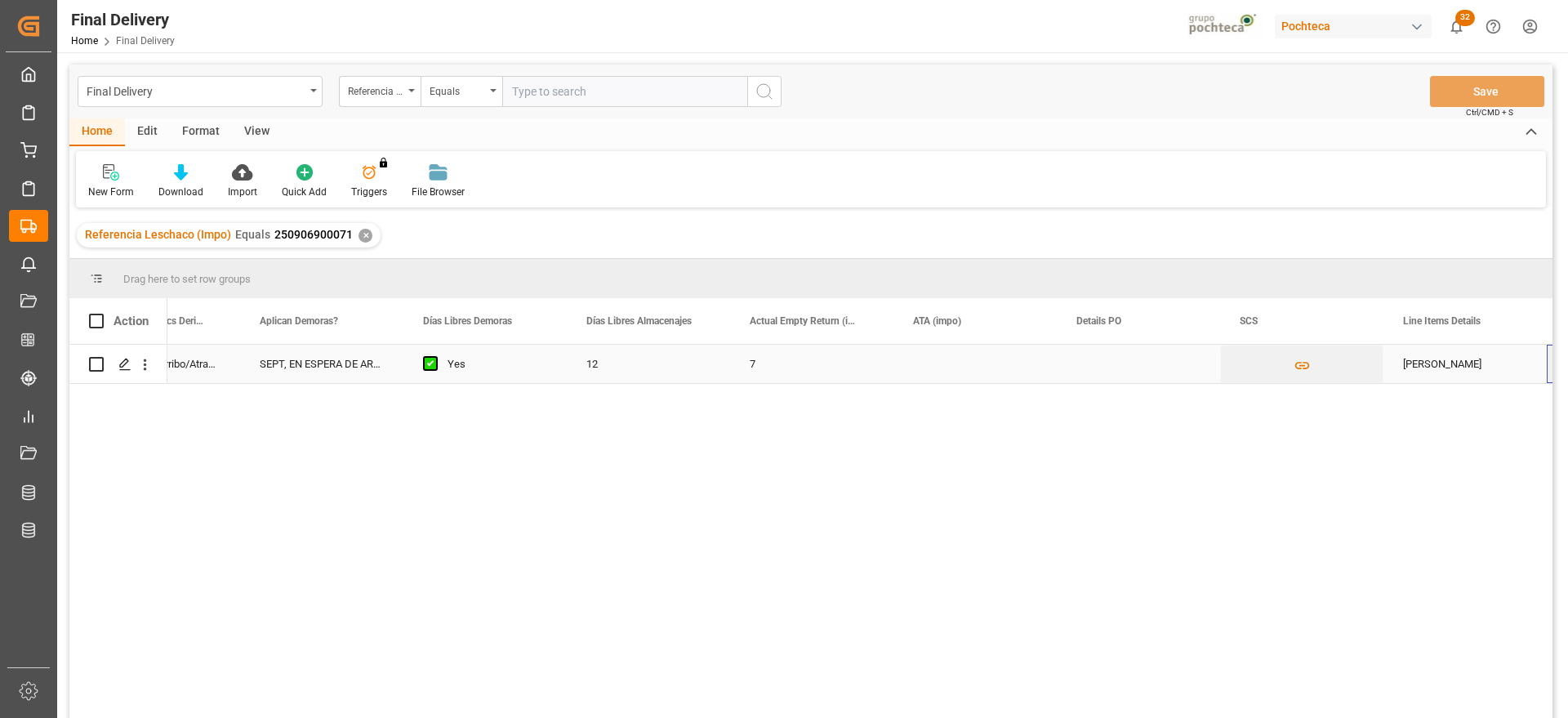
scroll to position [0, 744]
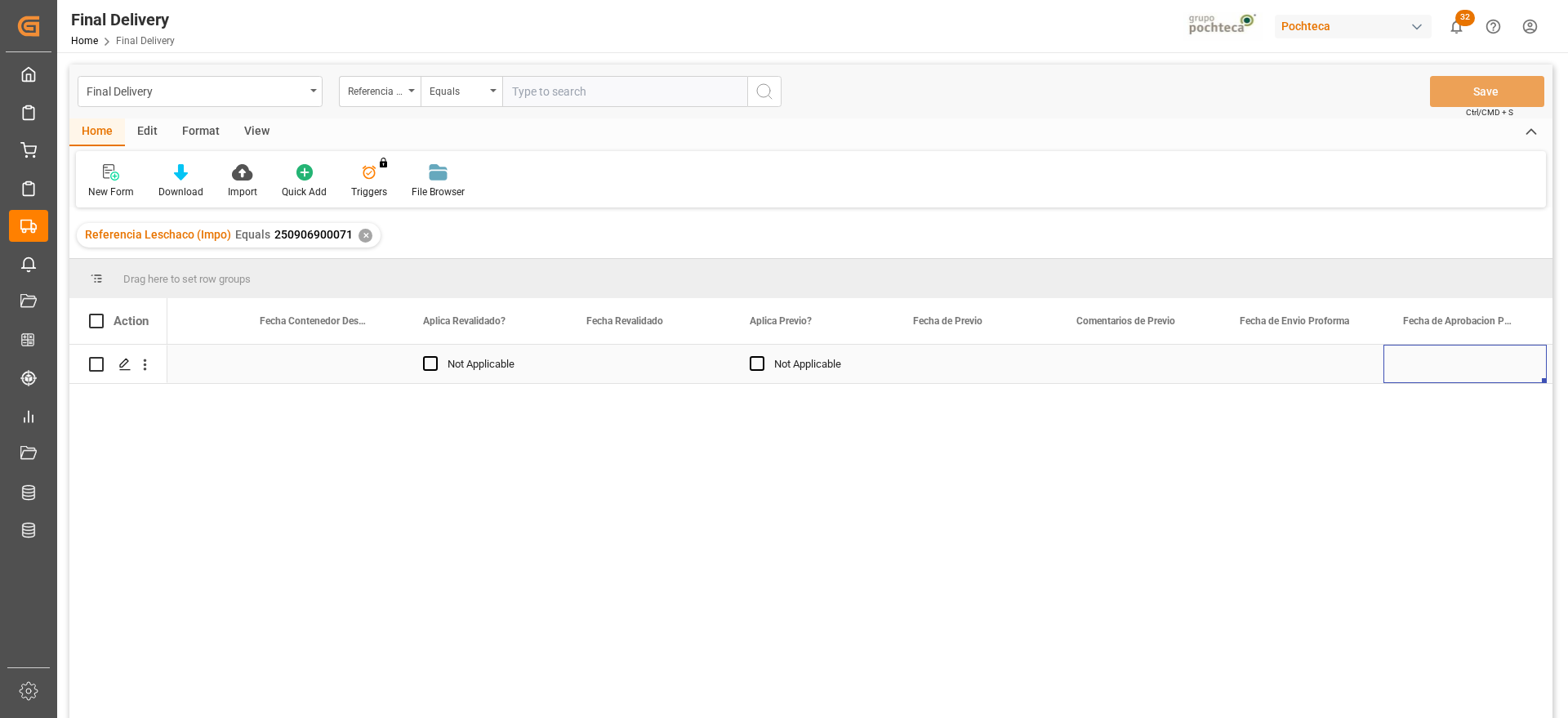
click at [601, 358] on div "Press SPACE to select this row." at bounding box center [648, 364] width 164 height 38
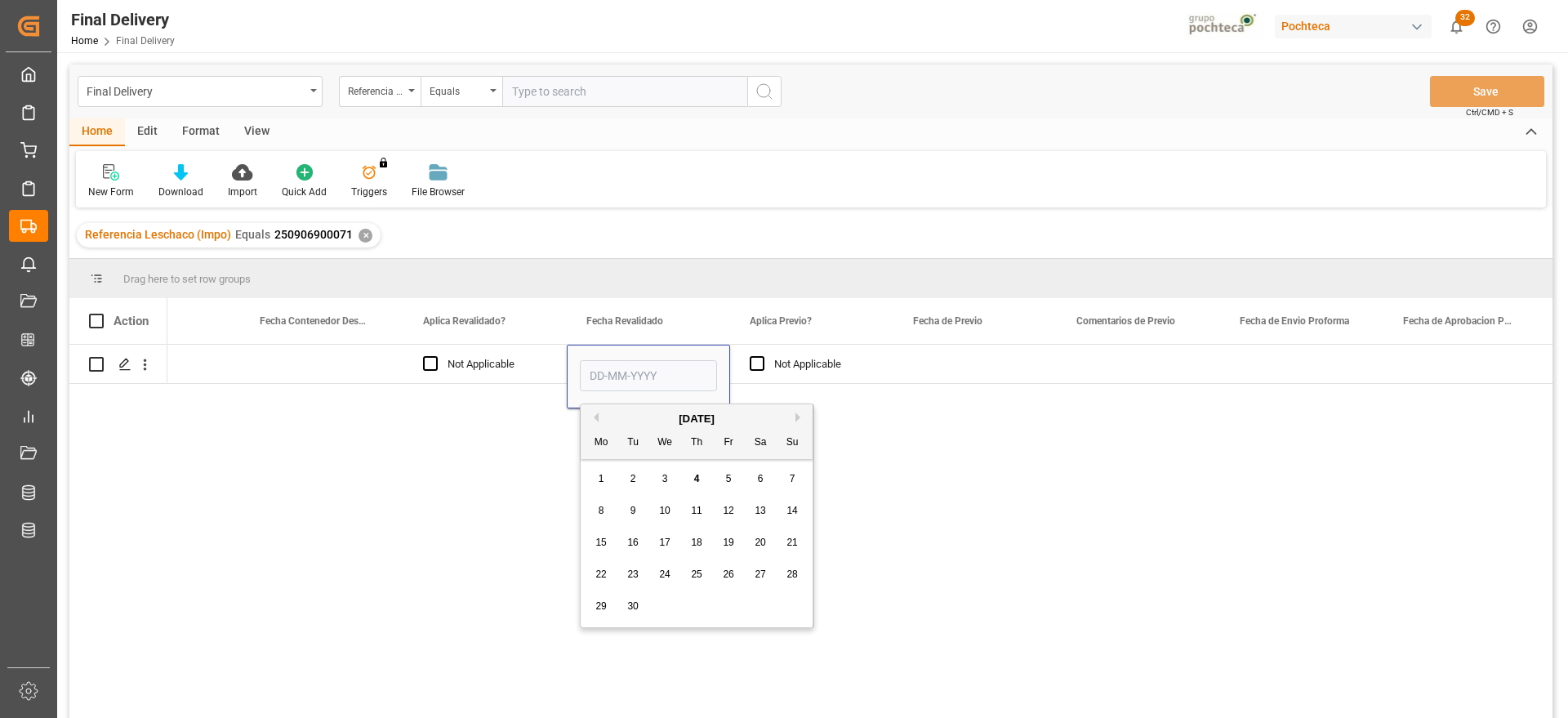
click at [693, 477] on div "4" at bounding box center [696, 479] width 21 height 20
type input "[DATE]"
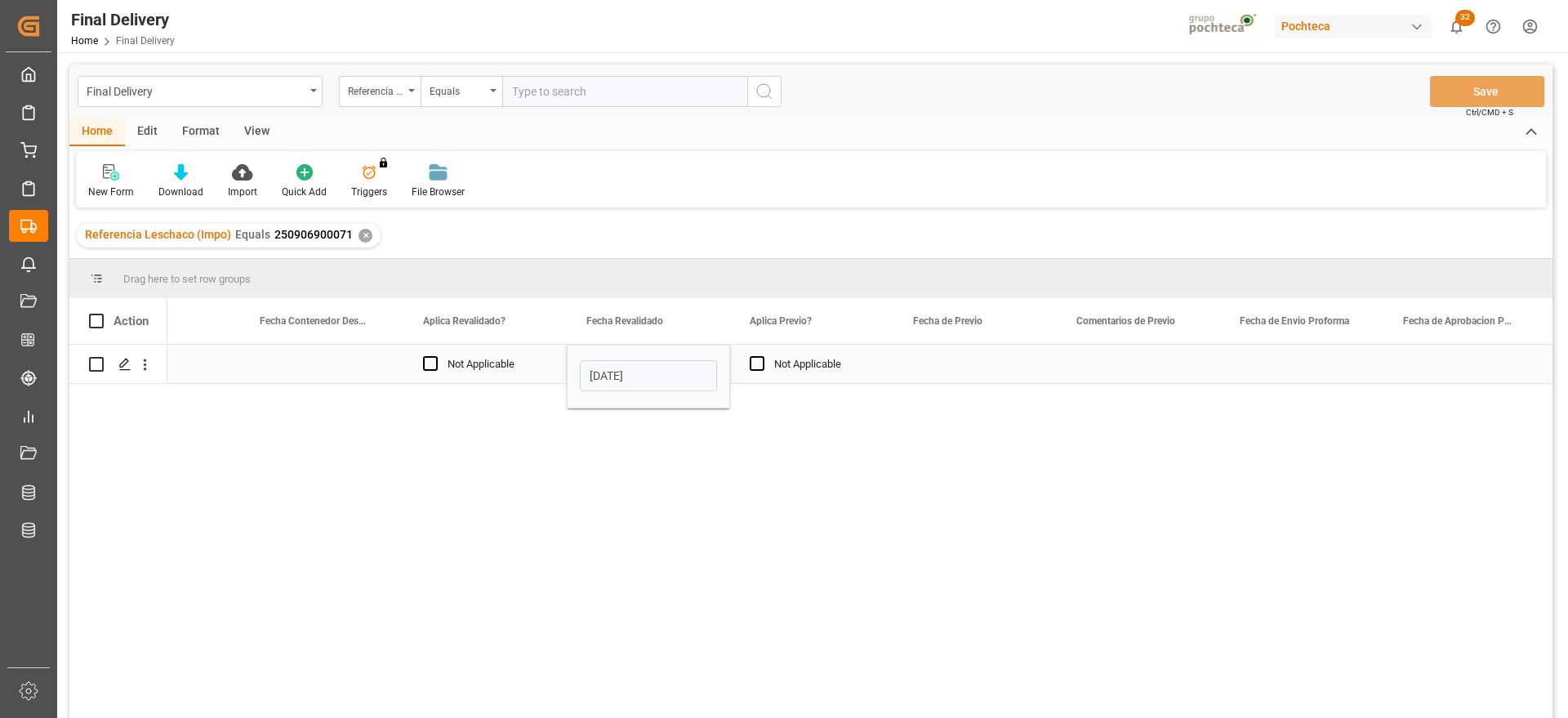
click at [950, 364] on div "Press SPACE to select this row." at bounding box center [975, 364] width 164 height 38
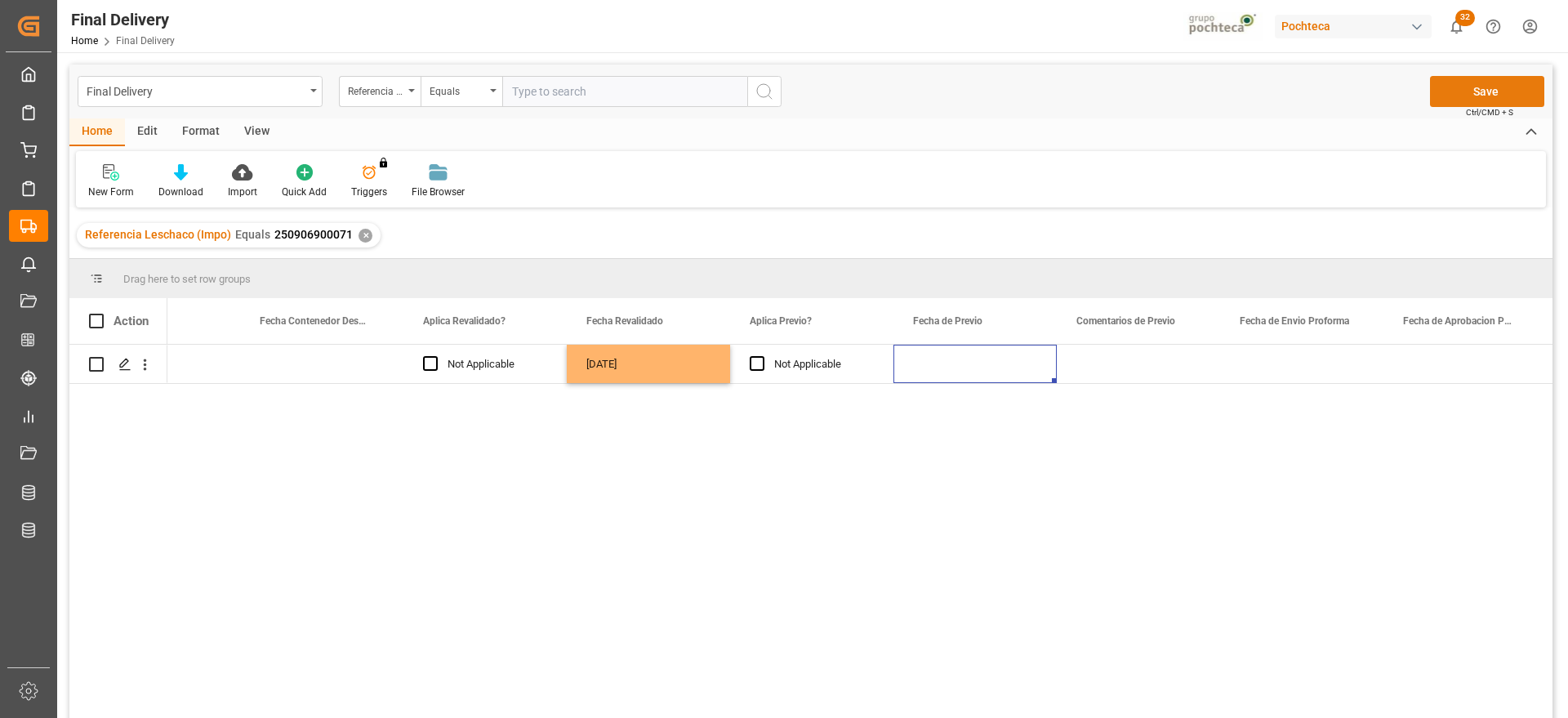
click at [1476, 91] on button "Save" at bounding box center [1487, 91] width 114 height 31
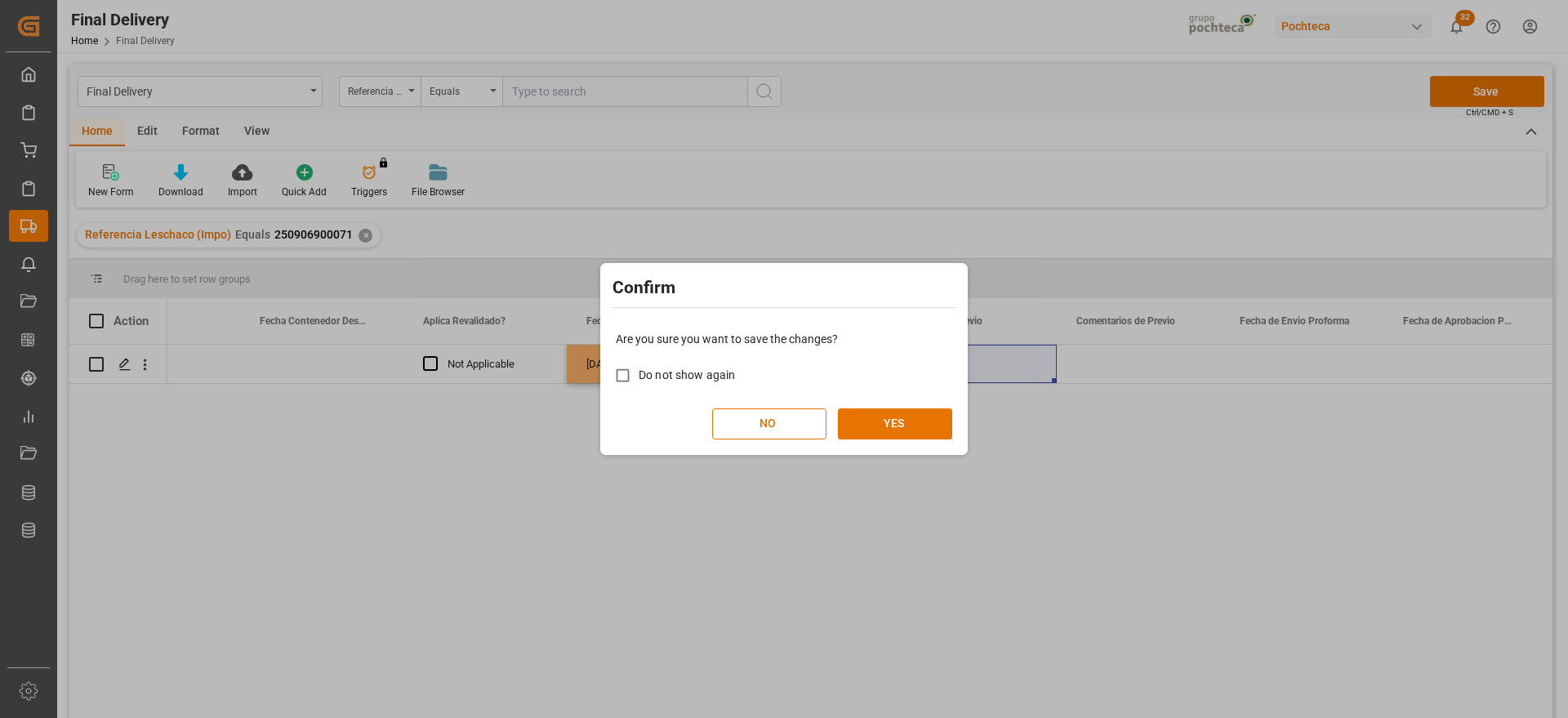
click at [912, 439] on div "Are you sure you want to save the changes? Do not show again NO YES" at bounding box center [783, 384] width 359 height 131
click at [907, 418] on button "YES" at bounding box center [894, 423] width 114 height 31
